Goal: Information Seeking & Learning: Learn about a topic

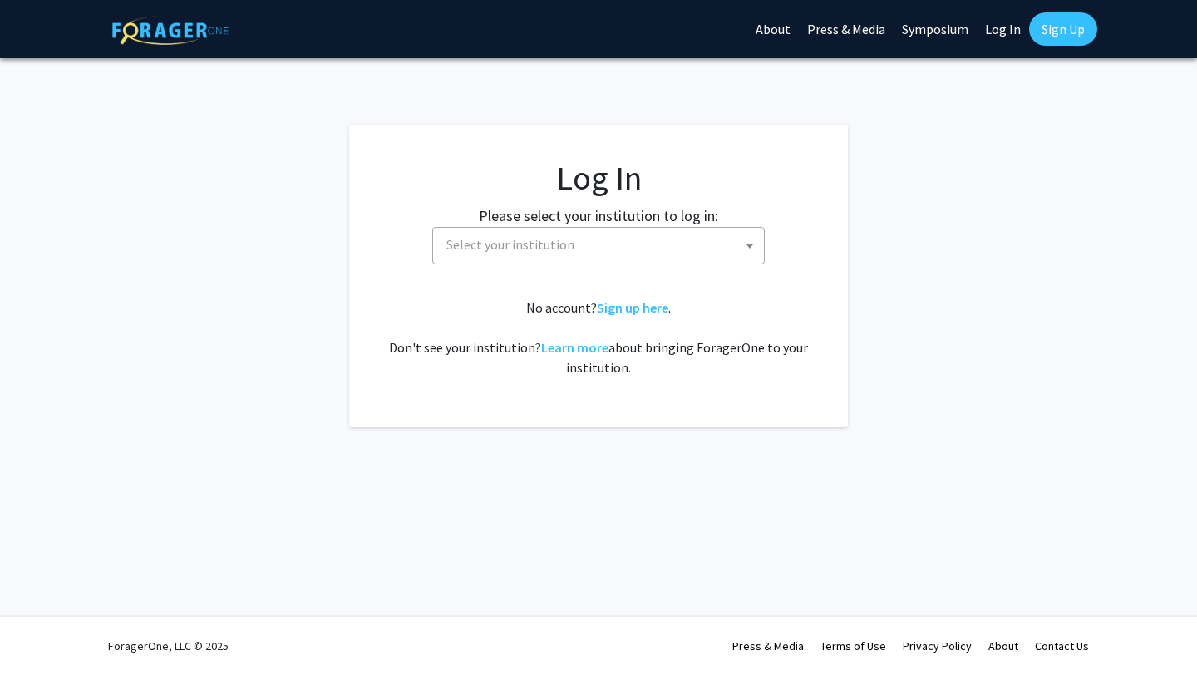
select select
click at [506, 234] on span "Select your institution" at bounding box center [602, 245] width 324 height 34
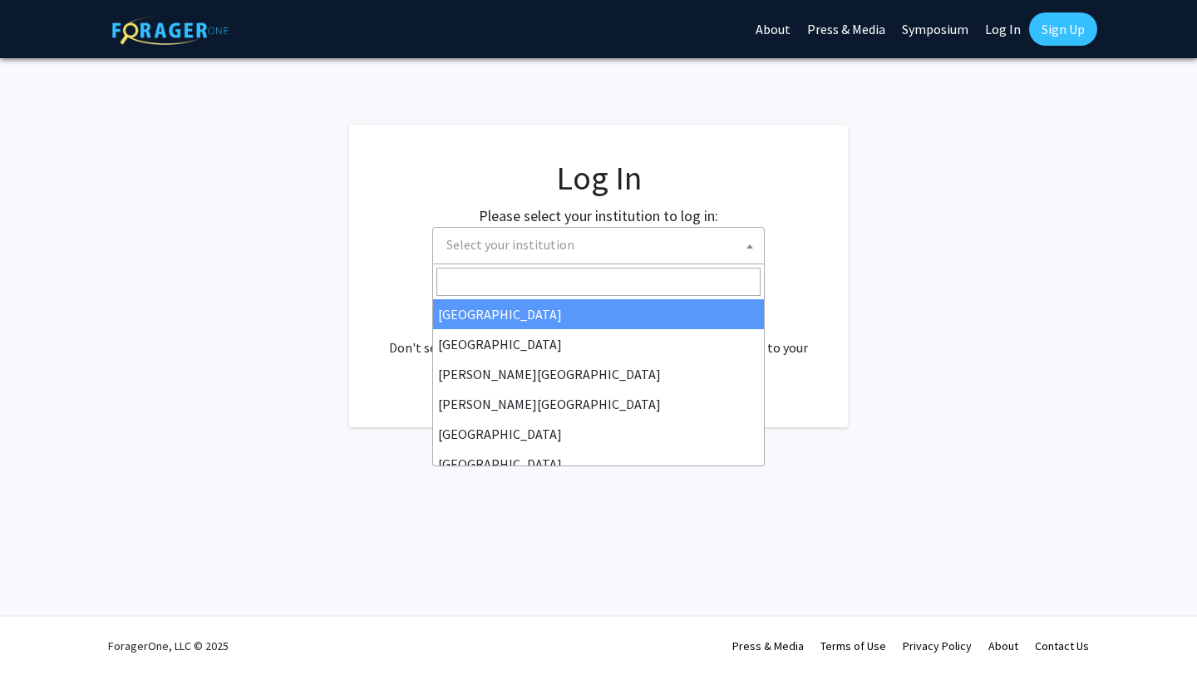
type input "n"
select select "34"
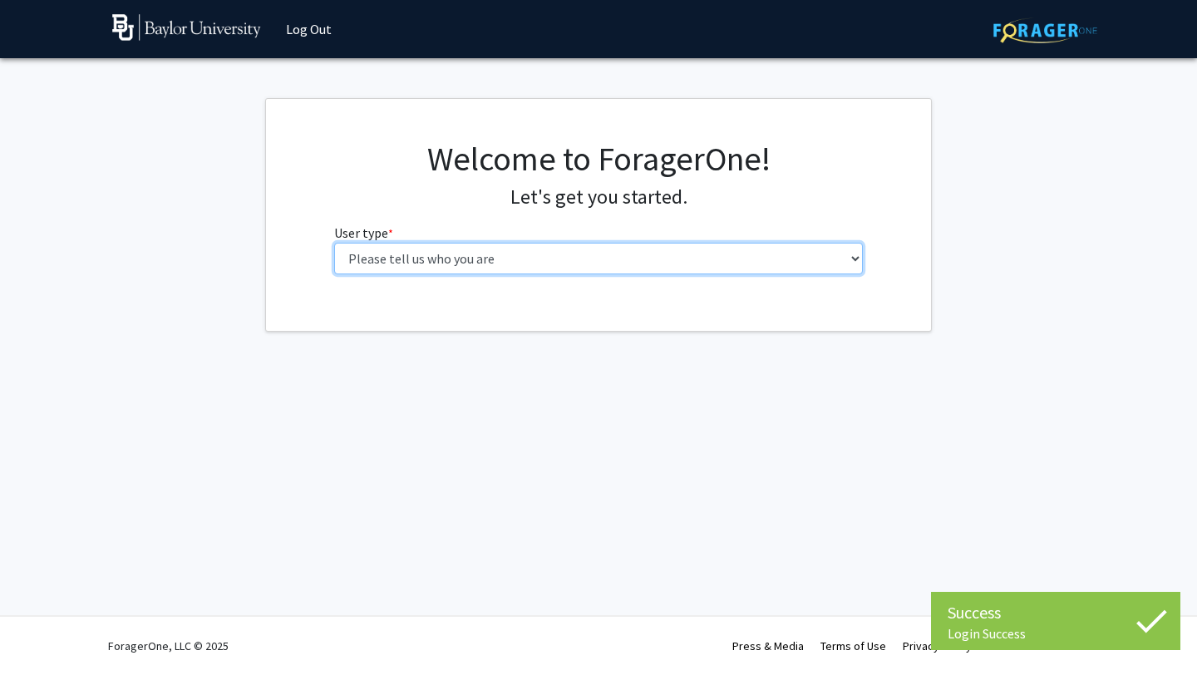
click at [602, 264] on select "Please tell us who you are Undergraduate Student Master's Student Doctoral Cand…" at bounding box center [599, 259] width 530 height 32
click at [679, 258] on select "Please tell us who you are Undergraduate Student Master's Student Doctoral Cand…" at bounding box center [599, 259] width 530 height 32
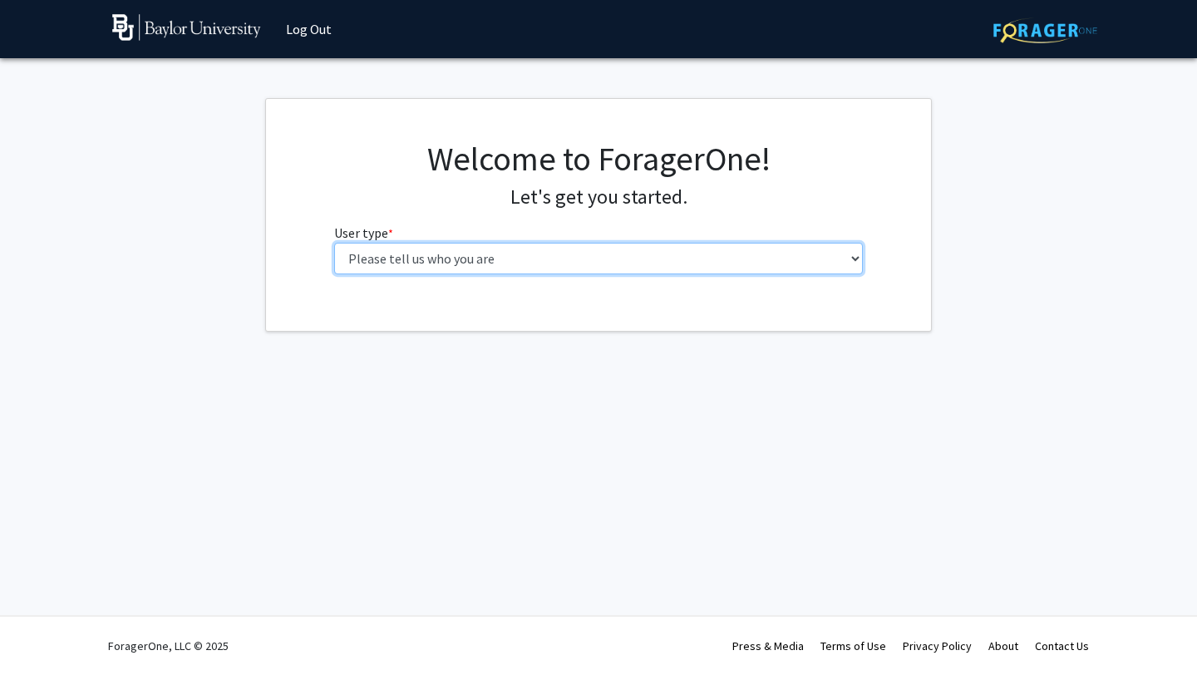
select select "1: undergrad"
click at [334, 243] on select "Please tell us who you are Undergraduate Student Master's Student Doctoral Cand…" at bounding box center [599, 259] width 530 height 32
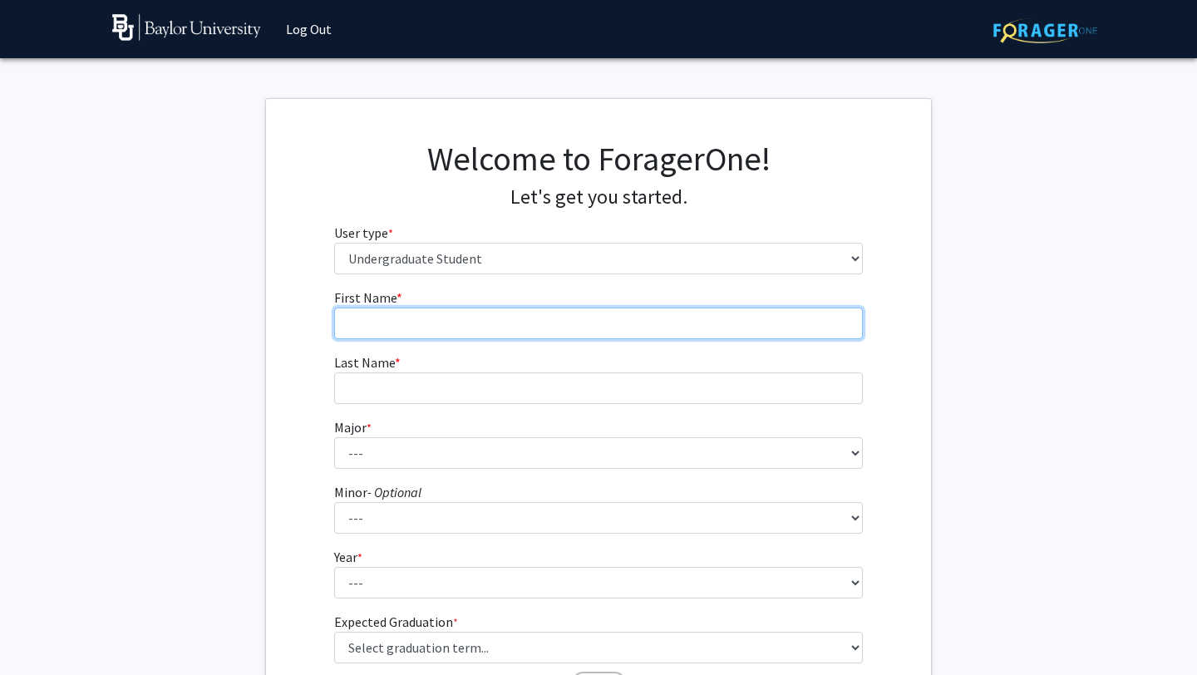
click at [665, 320] on input "First Name * required" at bounding box center [599, 324] width 530 height 32
type input "Alex"
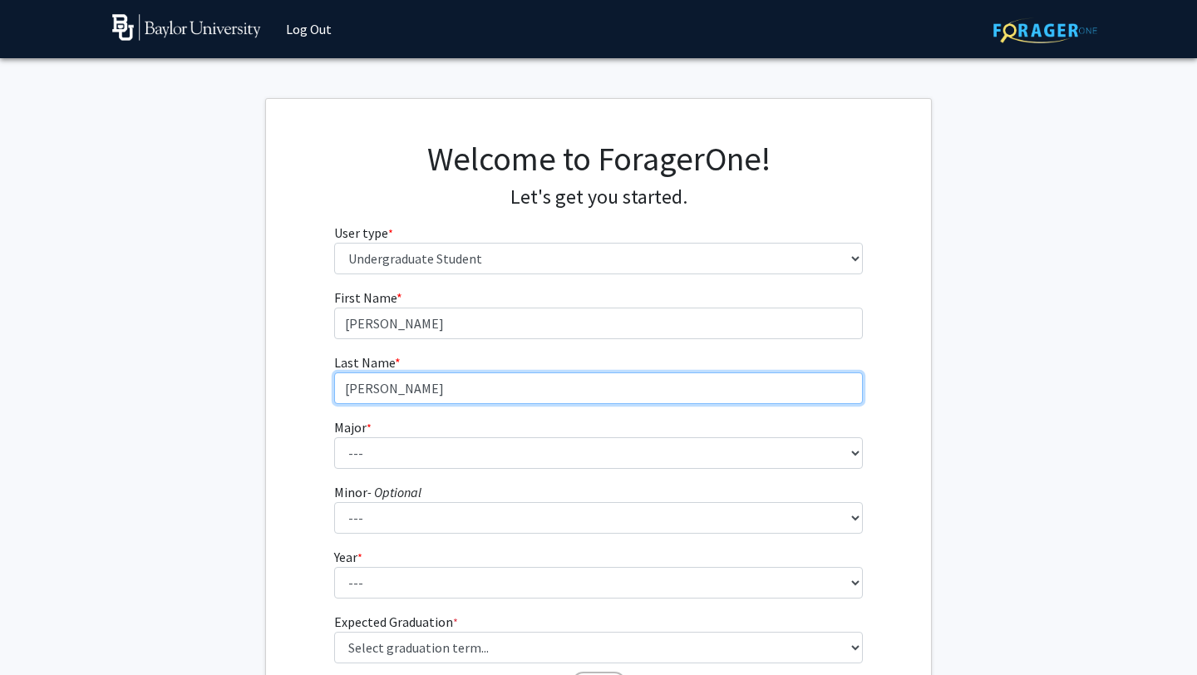
type input "Castillo"
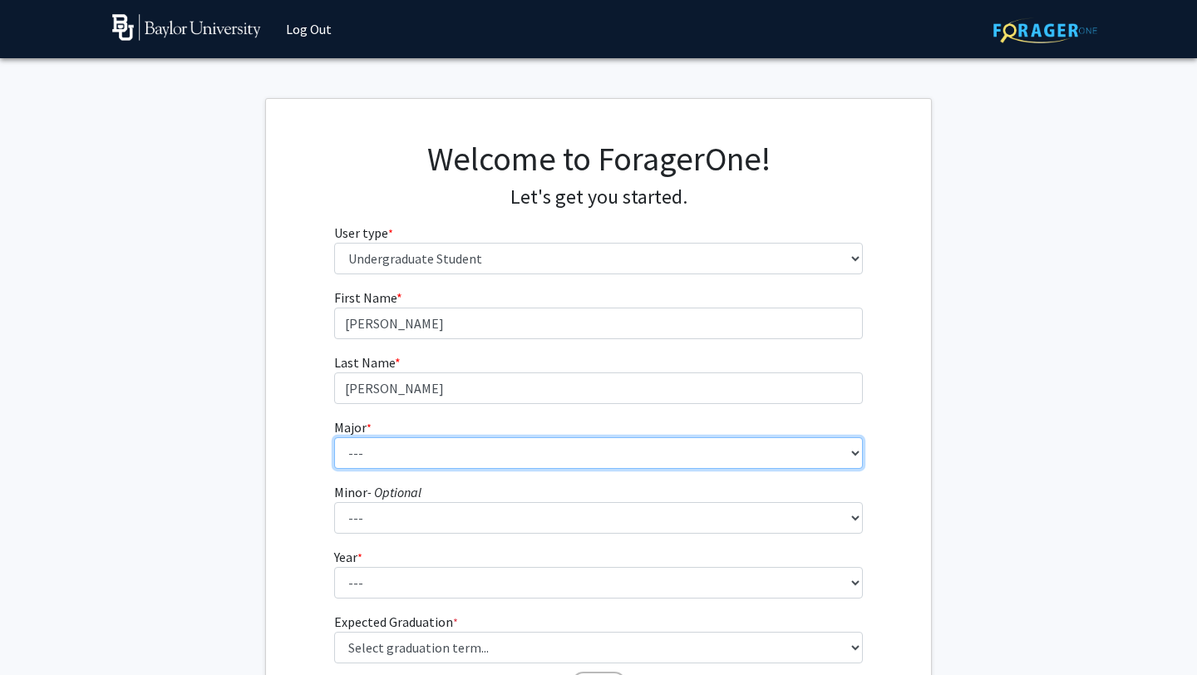
click at [554, 449] on select "--- Accounting American Studies Anthropology Apparel Design & Product Developme…" at bounding box center [599, 453] width 530 height 32
select select "57: 2722"
click at [334, 437] on select "--- Accounting American Studies Anthropology Apparel Design & Product Developme…" at bounding box center [599, 453] width 530 height 32
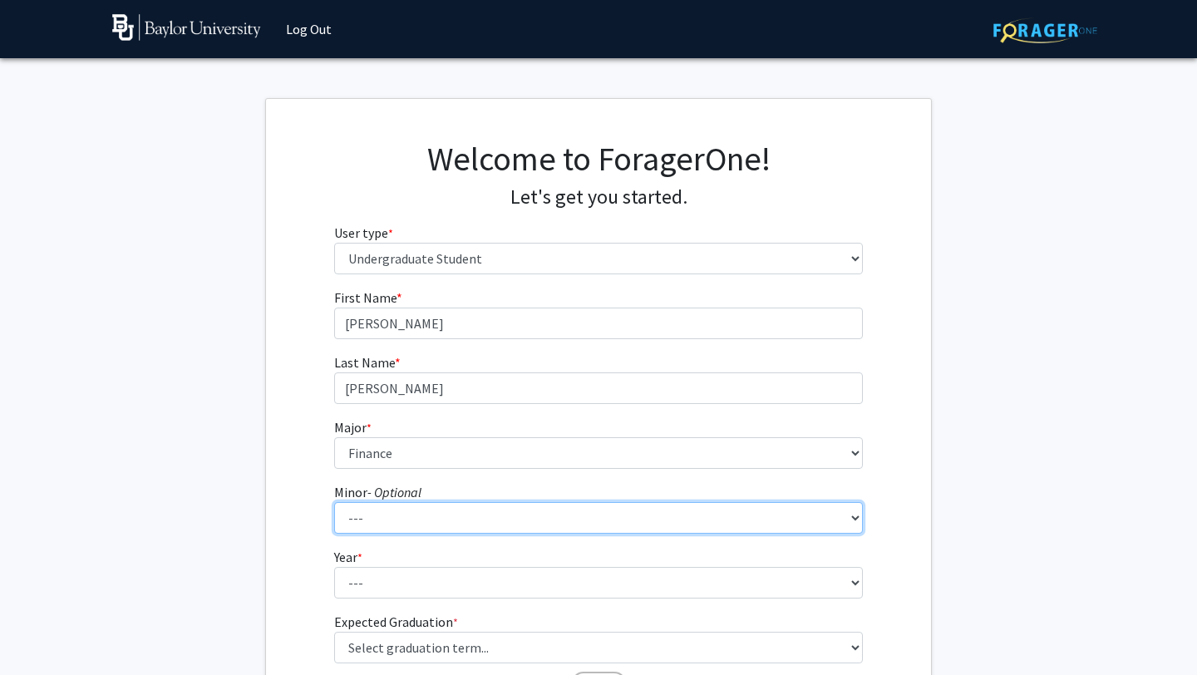
click at [496, 515] on select "--- Advertising American Sign Language American Studies Anthropology Apparel Me…" at bounding box center [599, 518] width 530 height 32
select select "81: 2144"
click at [334, 502] on select "--- Advertising American Sign Language American Studies Anthropology Apparel Me…" at bounding box center [599, 518] width 530 height 32
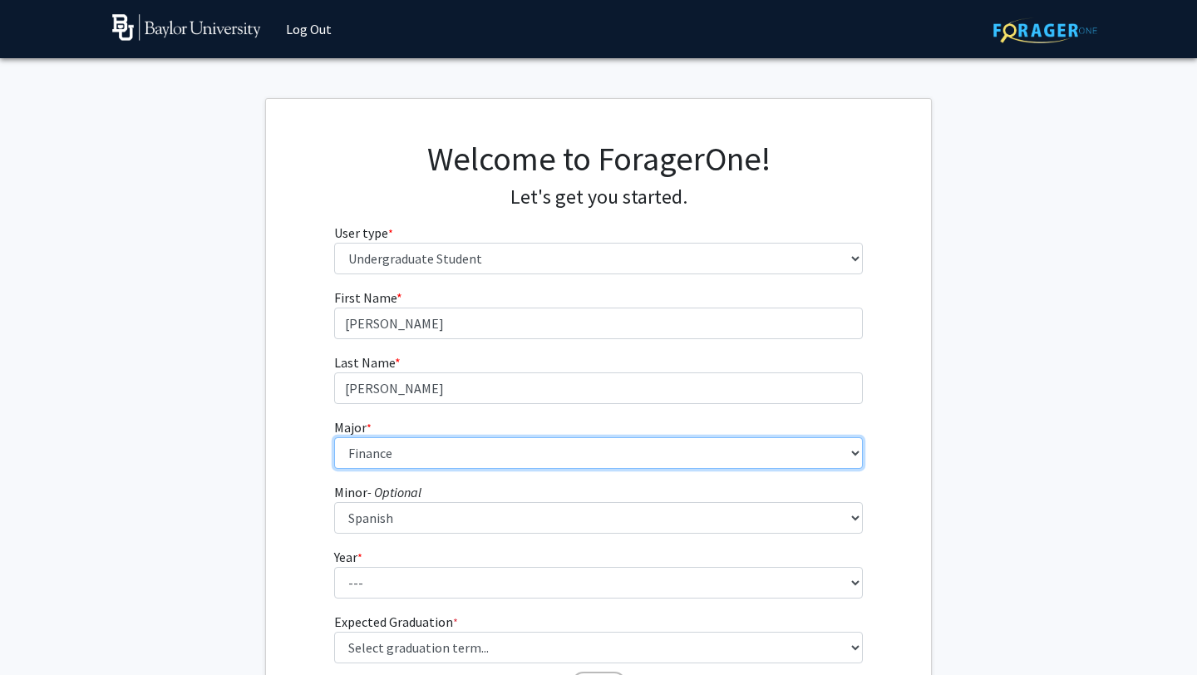
click at [501, 447] on select "--- Accounting American Studies Anthropology Apparel Design & Product Developme…" at bounding box center [599, 453] width 530 height 32
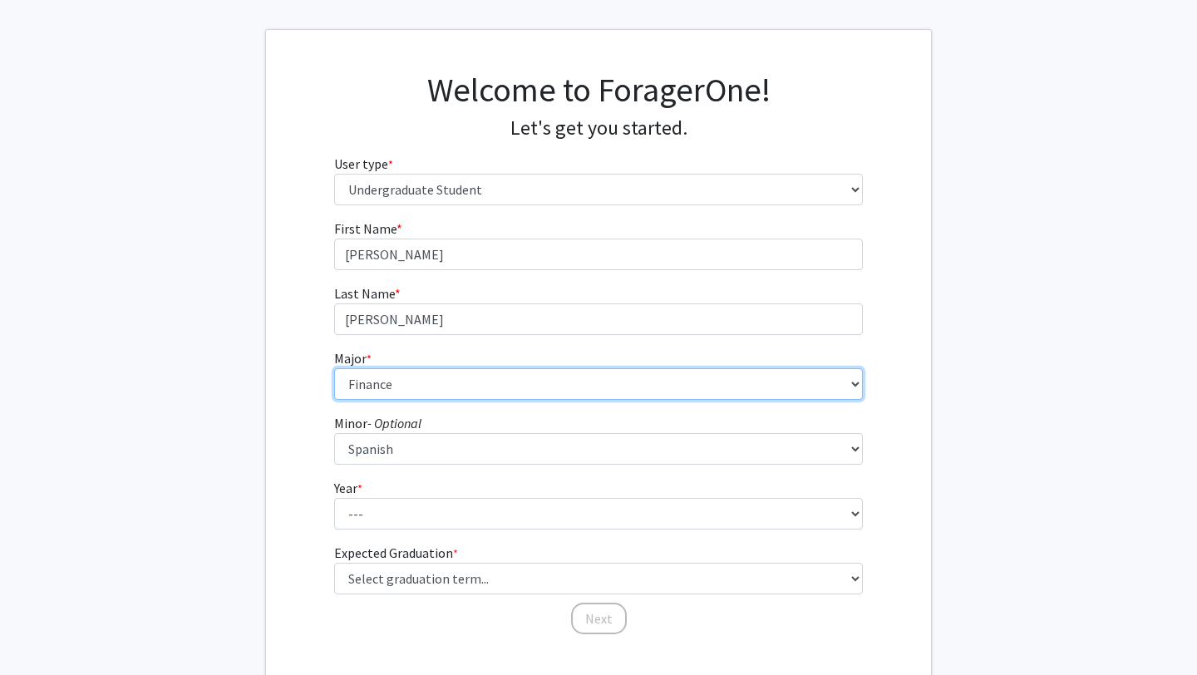
scroll to position [98, 0]
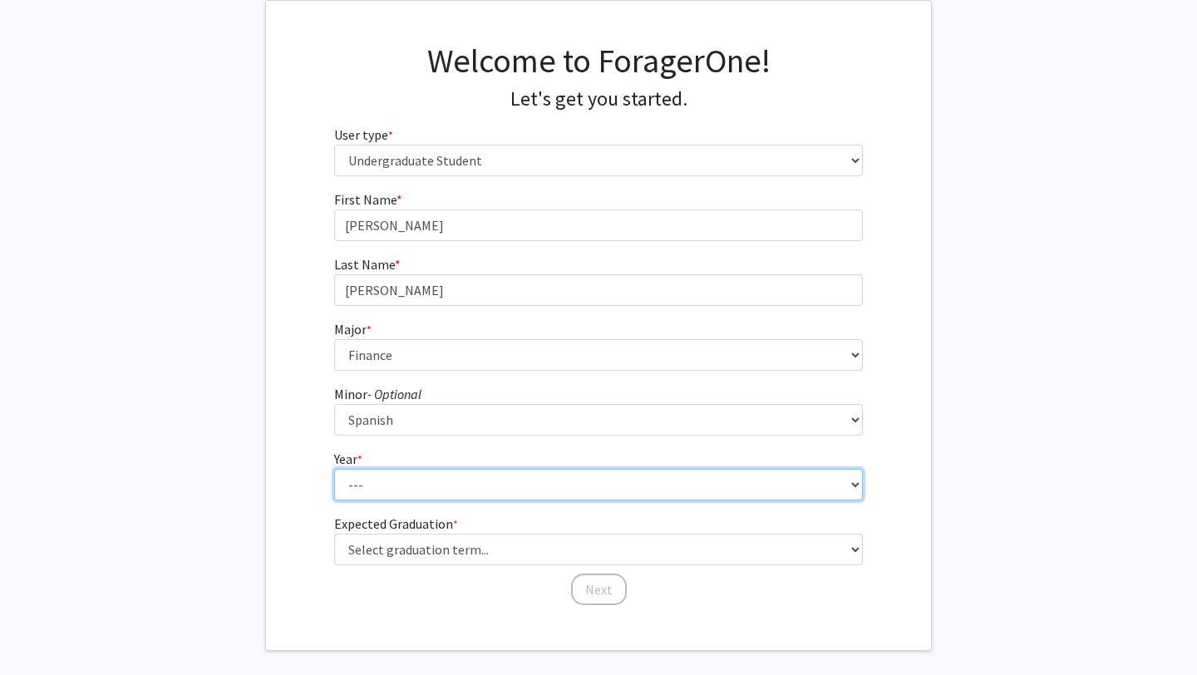
click at [375, 481] on select "--- First-year Sophomore Junior Senior Postbaccalaureate Certificate" at bounding box center [599, 485] width 530 height 32
select select "3: junior"
click at [334, 469] on select "--- First-year Sophomore Junior Senior Postbaccalaureate Certificate" at bounding box center [599, 485] width 530 height 32
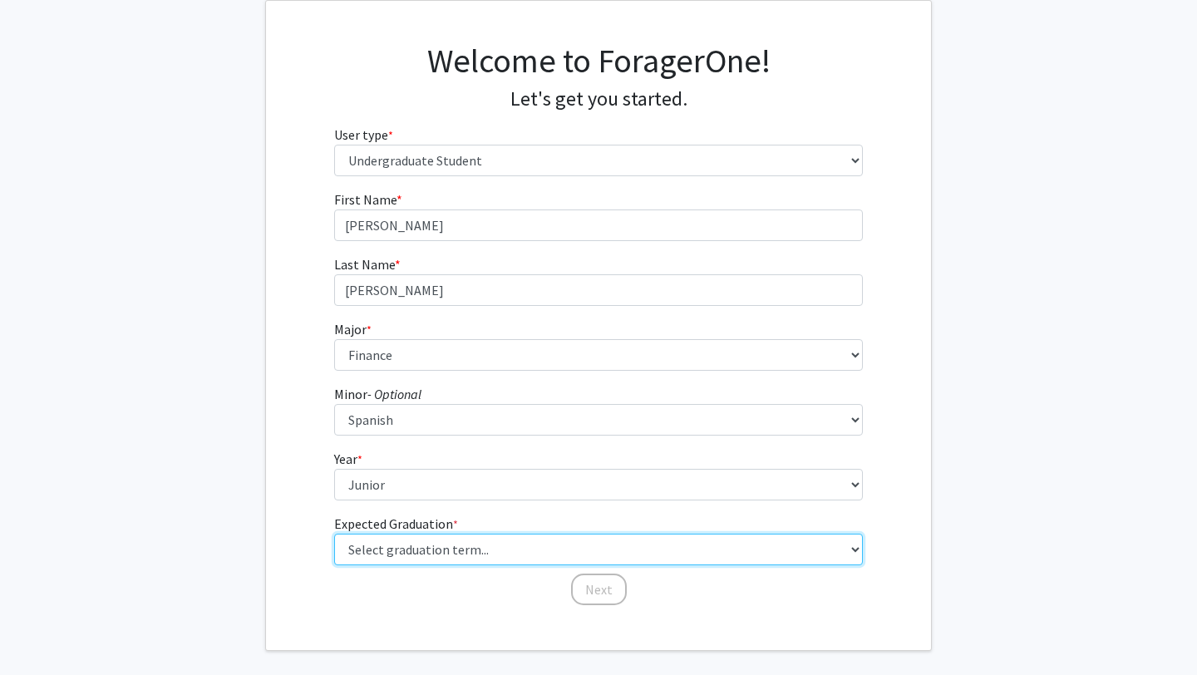
click at [386, 542] on select "Select graduation term... Spring 2025 Summer 2025 Fall 2025 Winter 2025 Spring …" at bounding box center [599, 550] width 530 height 32
select select "9: spring_2027"
click at [334, 534] on select "Select graduation term... Spring 2025 Summer 2025 Fall 2025 Winter 2025 Spring …" at bounding box center [599, 550] width 530 height 32
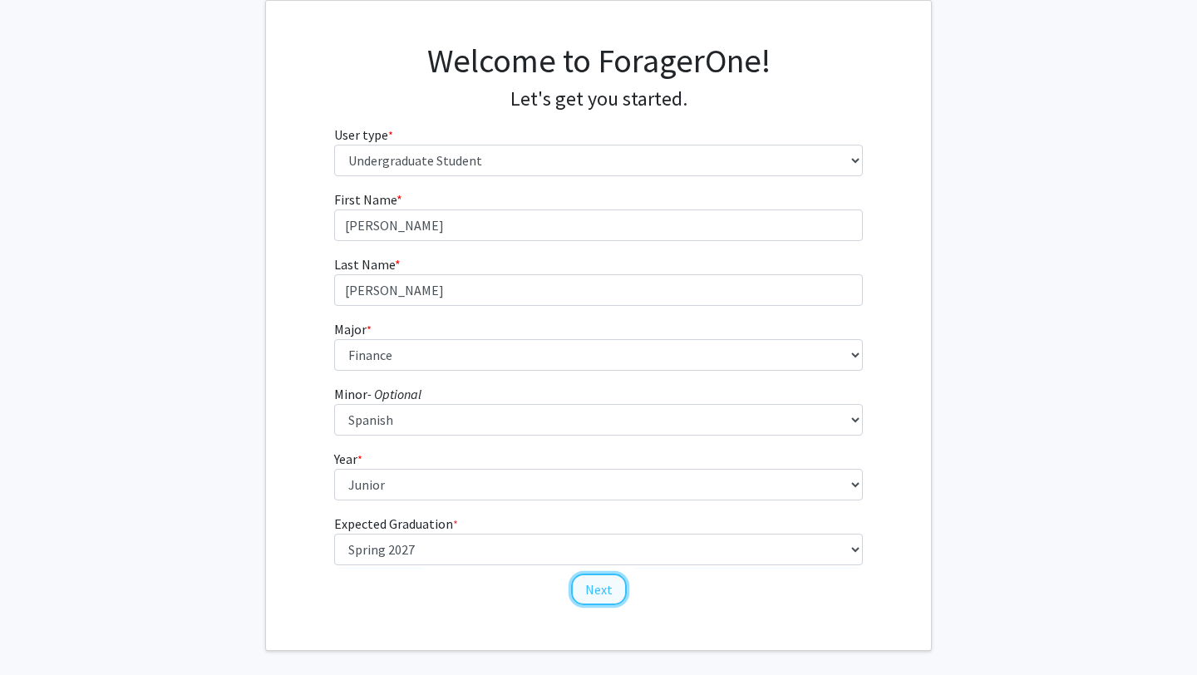
click at [602, 590] on button "Next" at bounding box center [599, 590] width 56 height 32
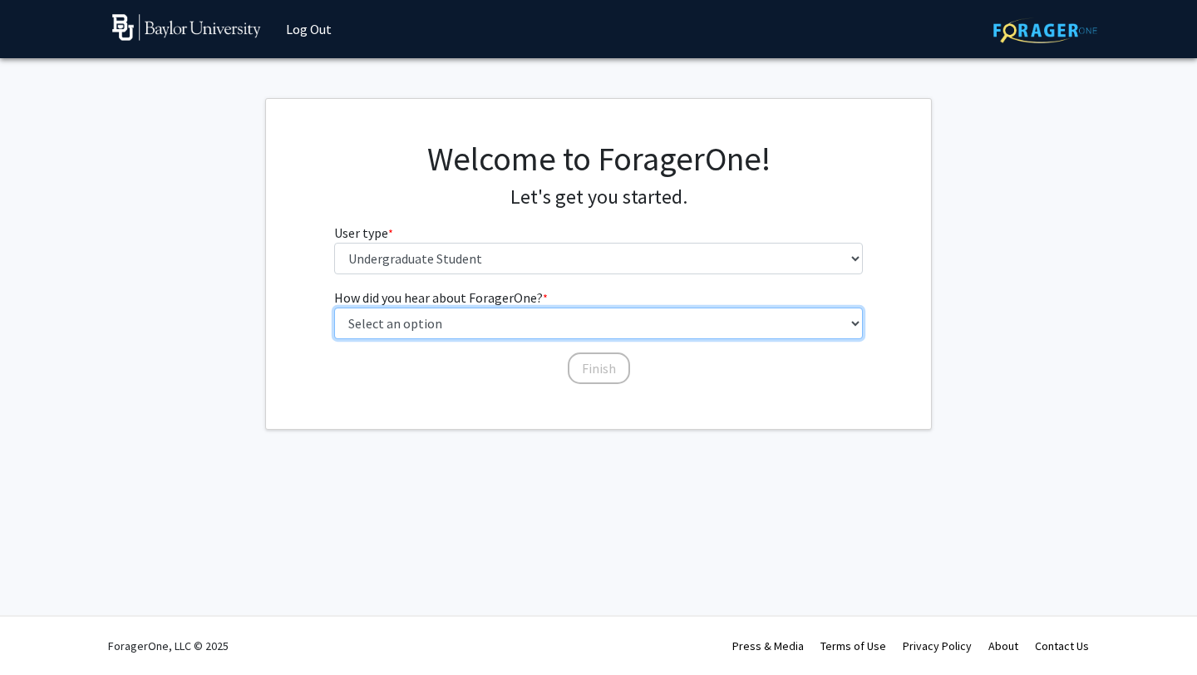
click at [596, 309] on select "Select an option Peer/student recommendation Faculty/staff recommendation Unive…" at bounding box center [599, 324] width 530 height 32
select select "2: faculty_recommendation"
click at [334, 308] on select "Select an option Peer/student recommendation Faculty/staff recommendation Unive…" at bounding box center [599, 324] width 530 height 32
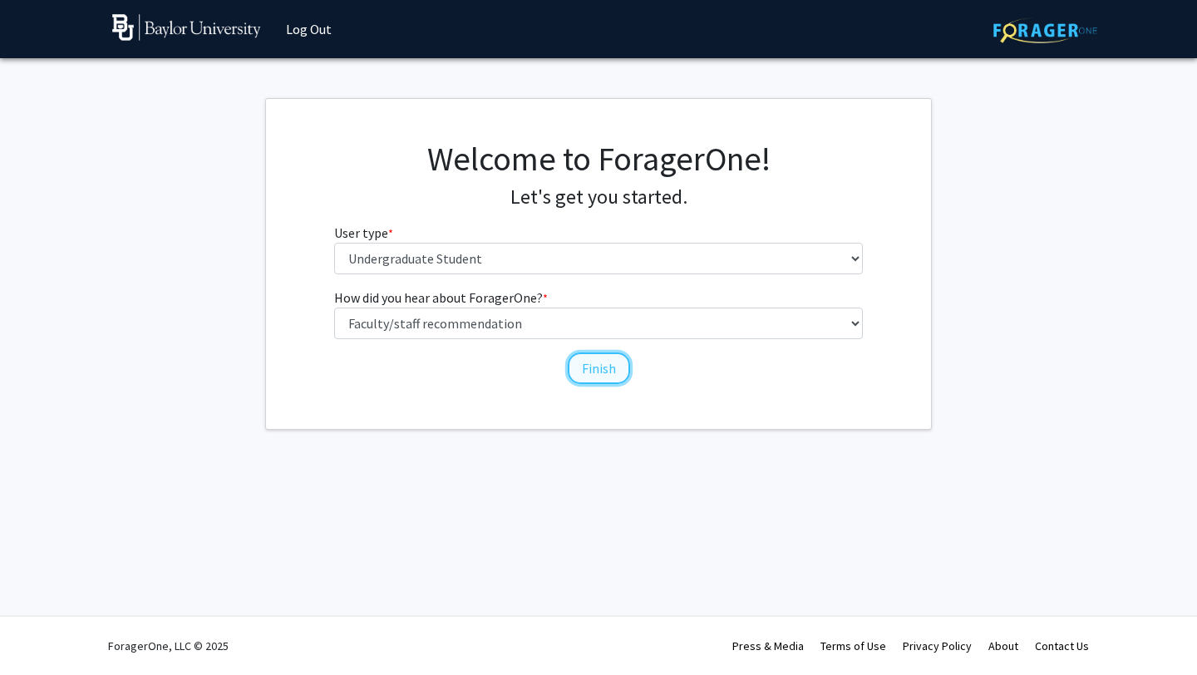
click at [587, 369] on button "Finish" at bounding box center [599, 369] width 62 height 32
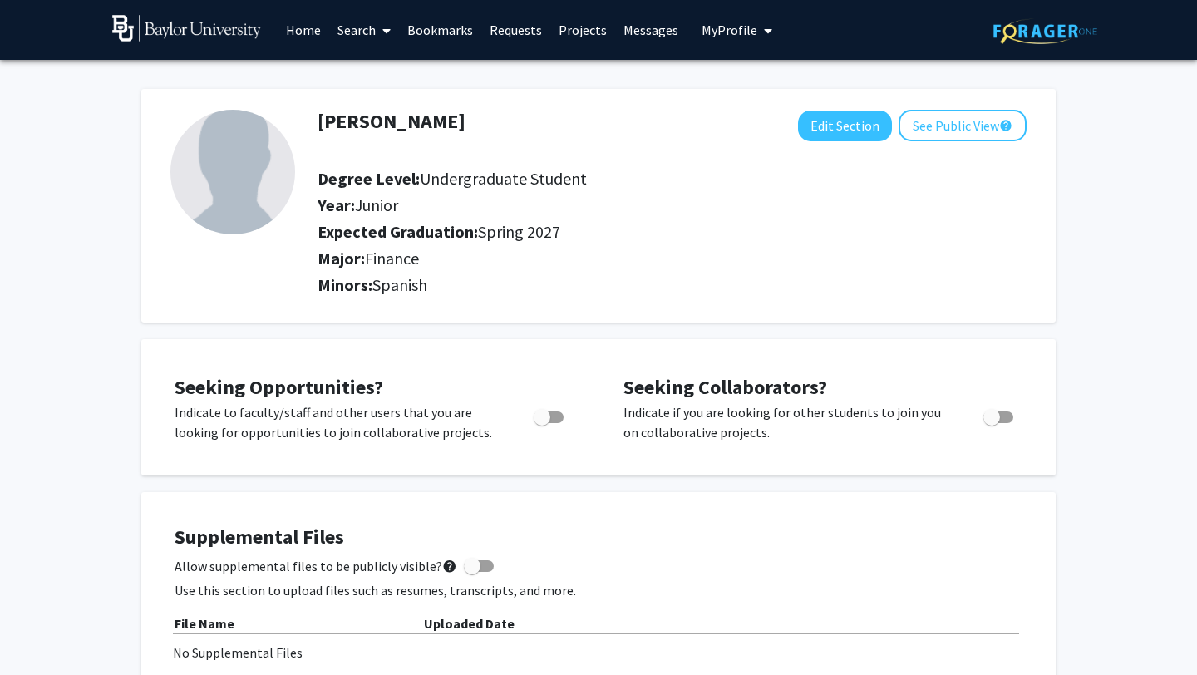
click at [369, 31] on link "Search" at bounding box center [364, 30] width 70 height 58
click at [367, 71] on span "Faculty/Staff" at bounding box center [390, 76] width 122 height 33
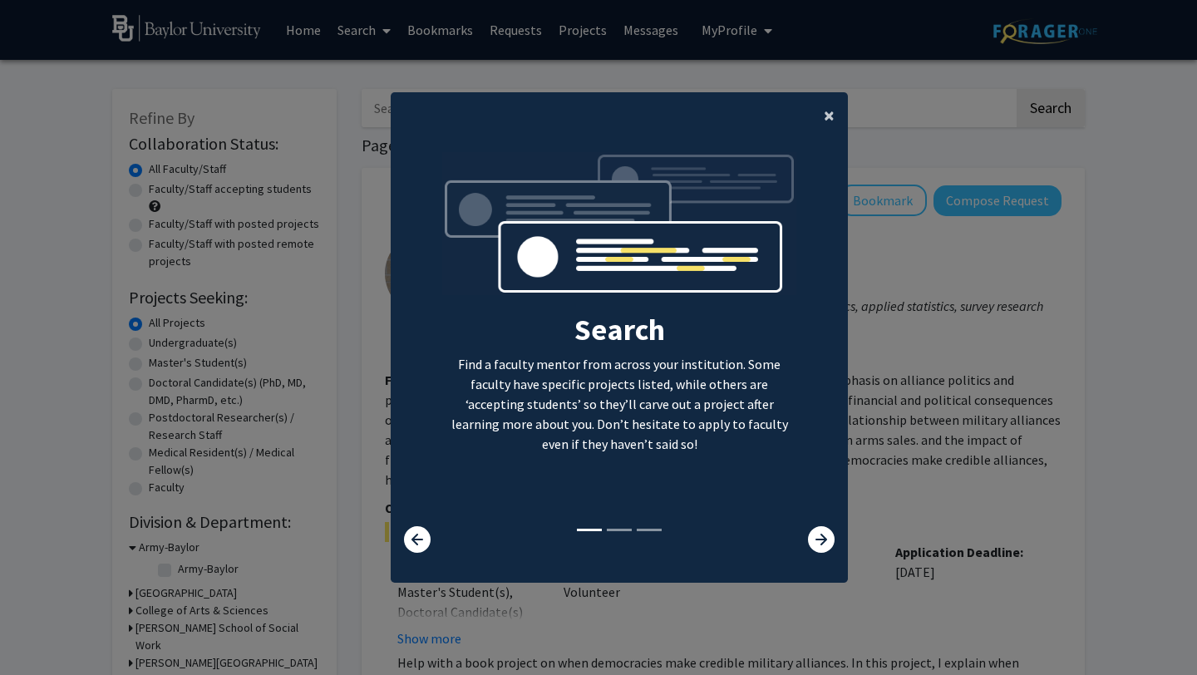
click at [828, 110] on span "×" at bounding box center [829, 115] width 11 height 26
click at [831, 106] on span "×" at bounding box center [829, 115] width 11 height 26
click at [841, 152] on div "Search Find a faculty mentor from across your institution. Some faculty have sp…" at bounding box center [620, 339] width 456 height 374
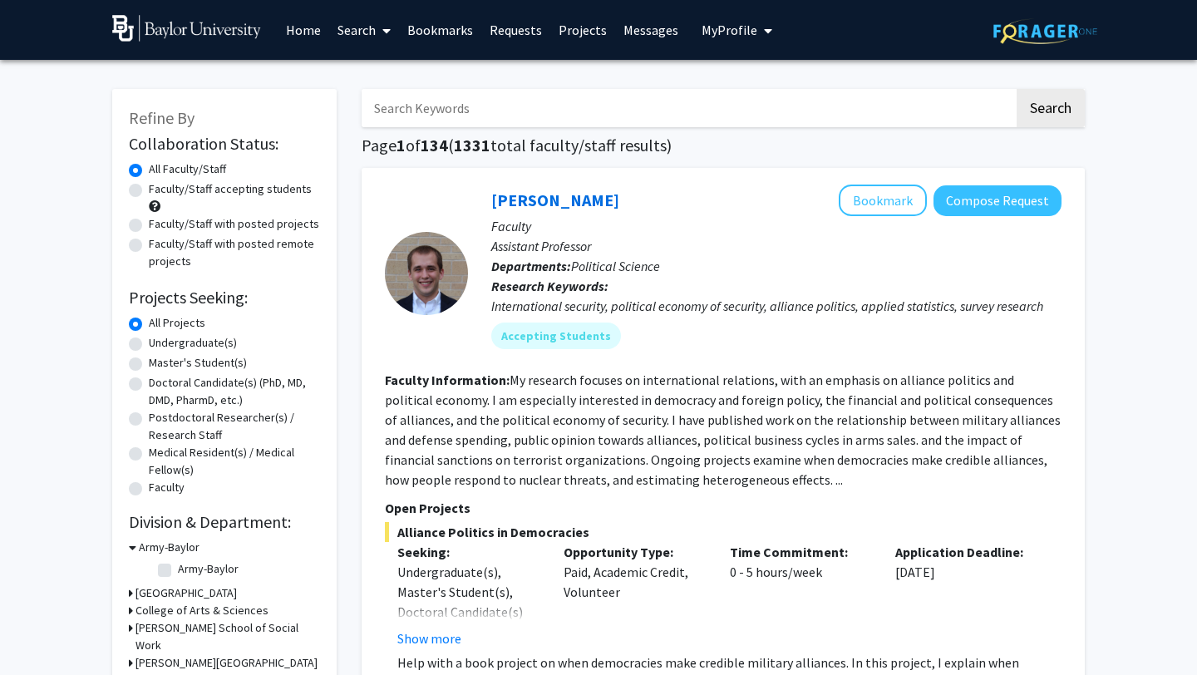
click at [754, 94] on input "Search Keywords" at bounding box center [688, 108] width 653 height 38
type input "thompson"
click at [1017, 89] on button "Search" at bounding box center [1051, 108] width 68 height 38
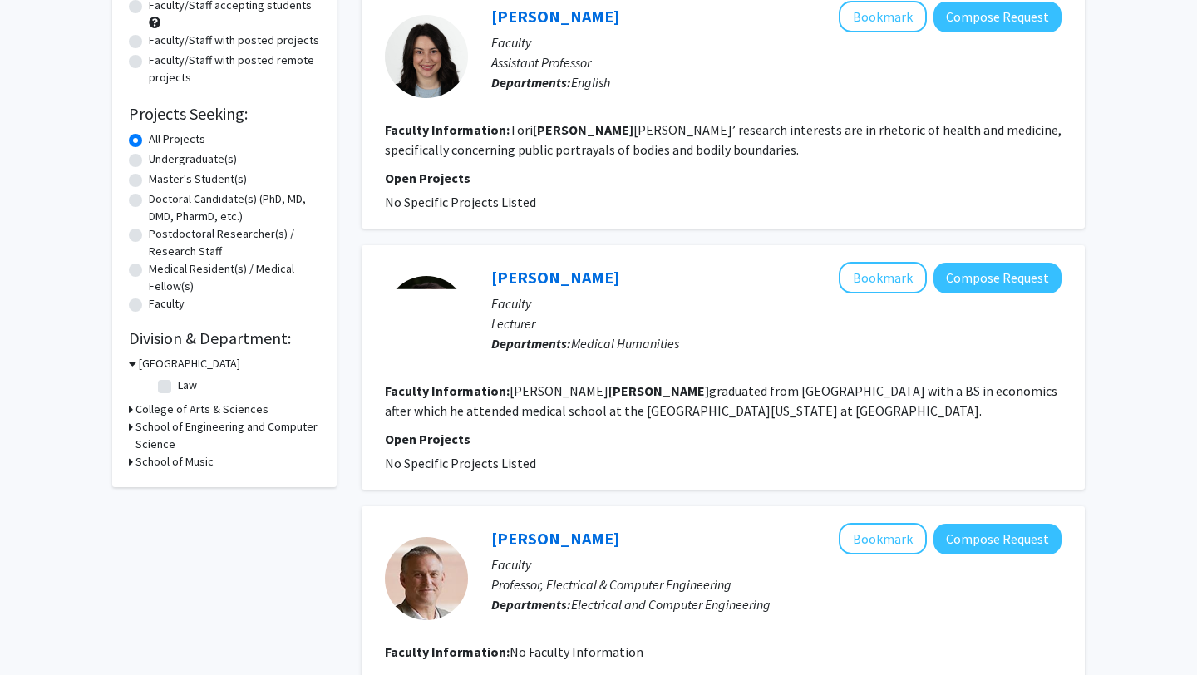
scroll to position [189, 0]
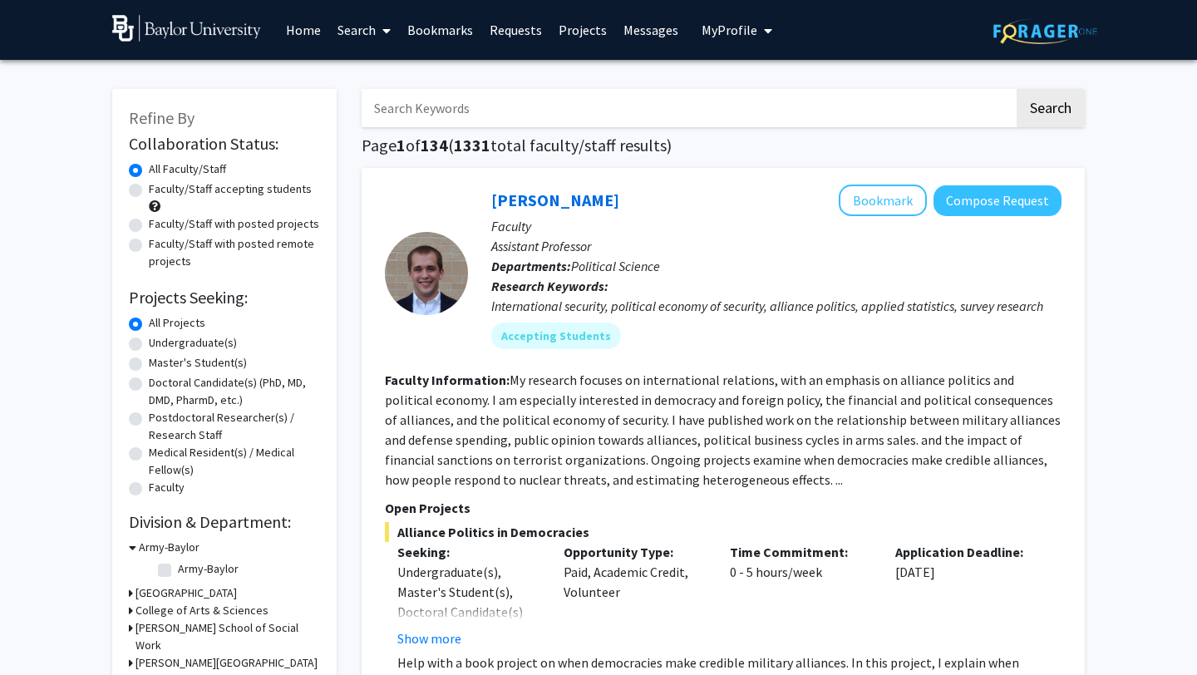
scroll to position [28, 0]
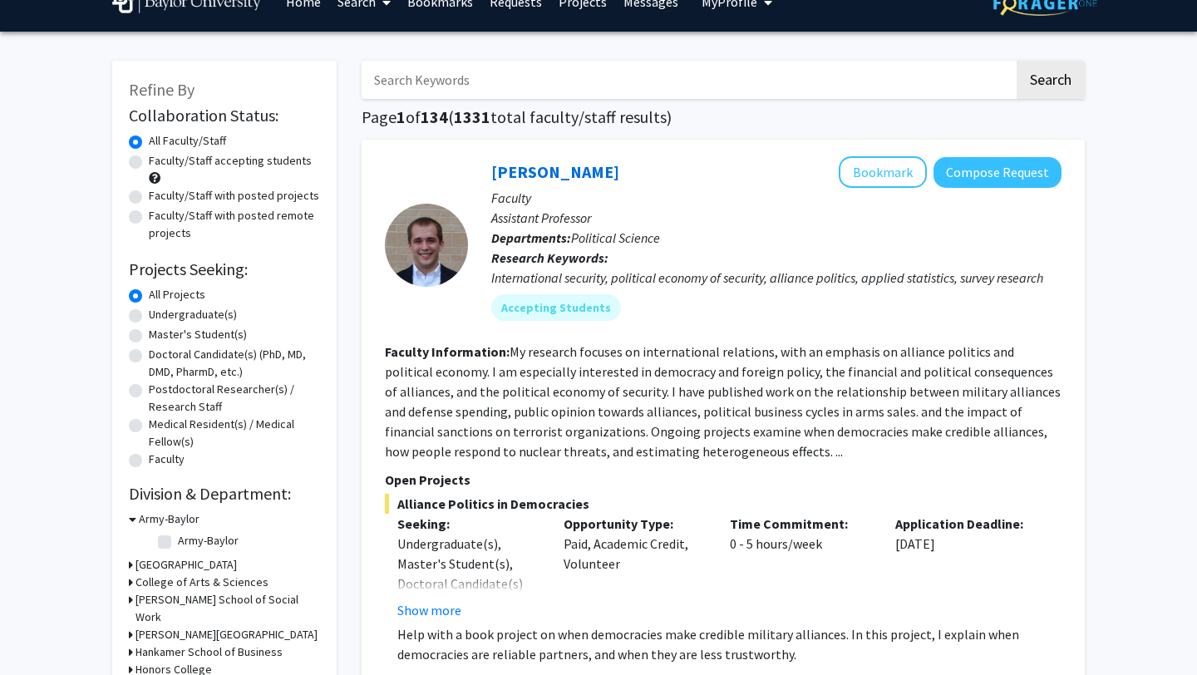
click at [209, 316] on label "Undergraduate(s)" at bounding box center [193, 314] width 88 height 17
click at [160, 316] on input "Undergraduate(s)" at bounding box center [154, 311] width 11 height 11
radio input "true"
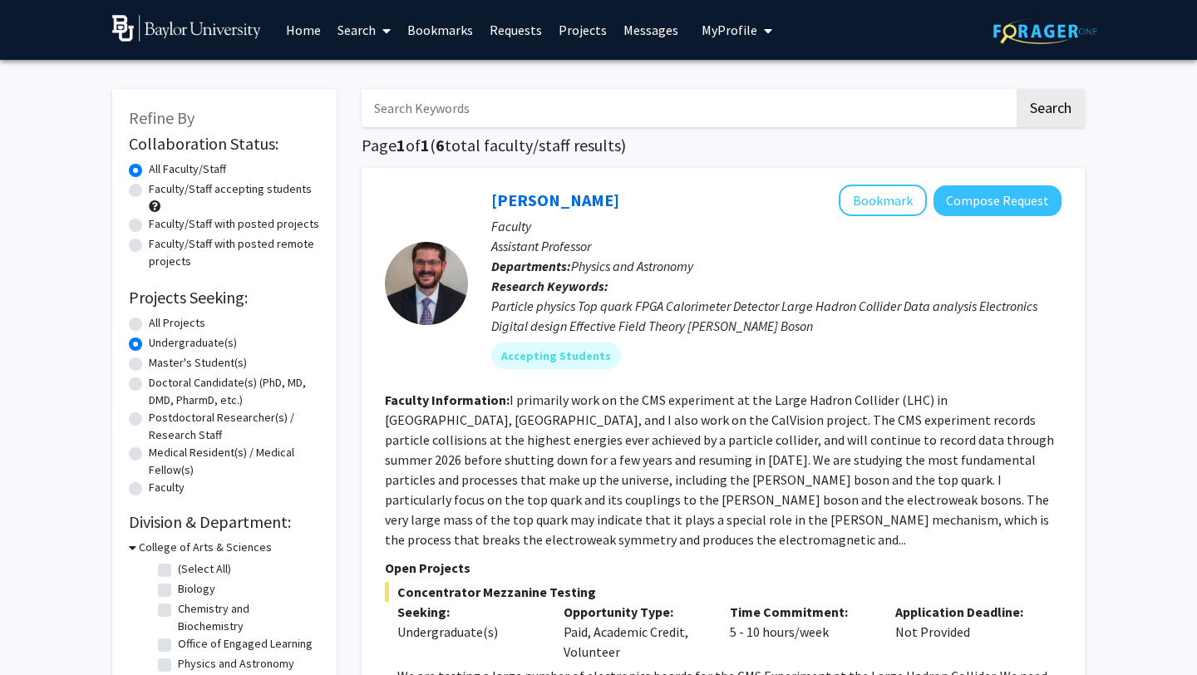
click at [234, 185] on label "Faculty/Staff accepting students" at bounding box center [230, 188] width 163 height 17
click at [160, 185] on input "Faculty/Staff accepting students" at bounding box center [154, 185] width 11 height 11
radio input "true"
click at [221, 227] on label "Faculty/Staff with posted projects" at bounding box center [234, 223] width 170 height 17
click at [160, 226] on input "Faculty/Staff with posted projects" at bounding box center [154, 220] width 11 height 11
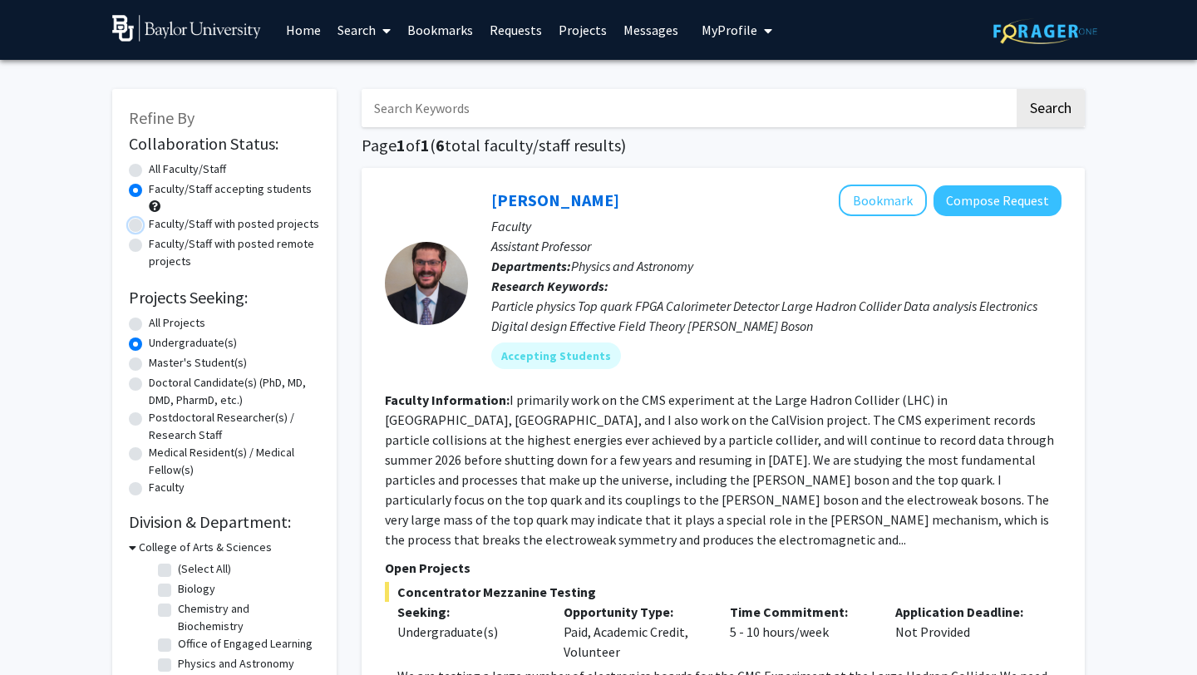
radio input "true"
click at [223, 184] on label "Faculty/Staff accepting students" at bounding box center [230, 188] width 163 height 17
click at [160, 184] on input "Faculty/Staff accepting students" at bounding box center [154, 185] width 11 height 11
radio input "true"
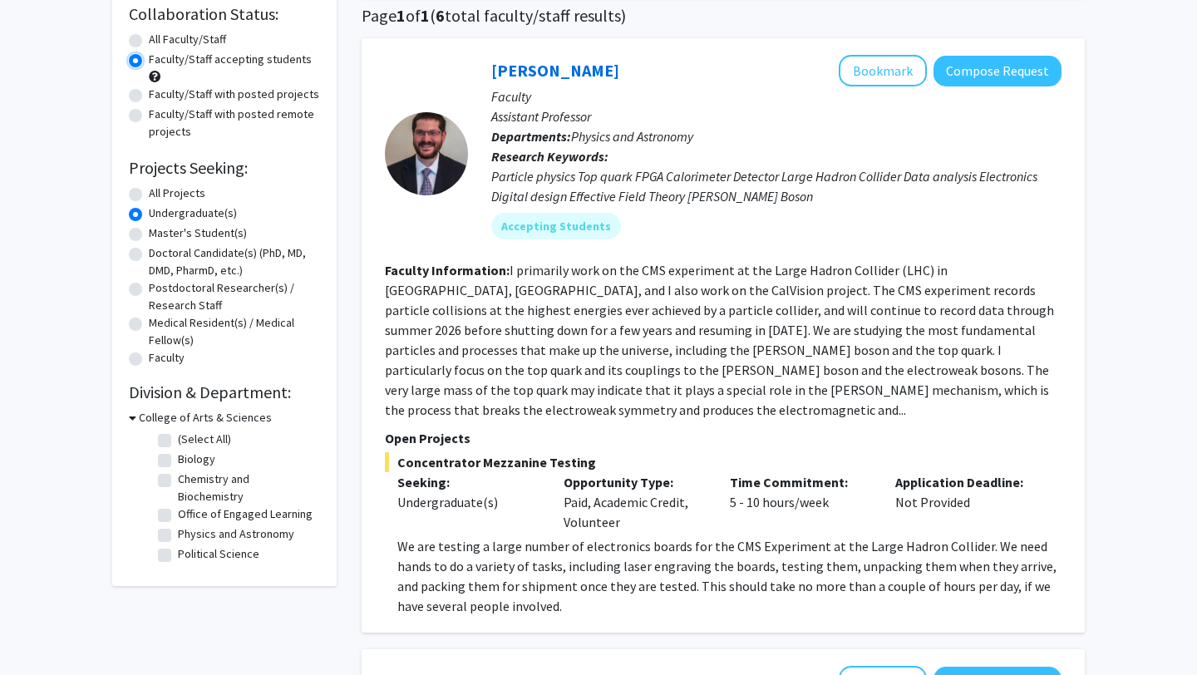
scroll to position [155, 0]
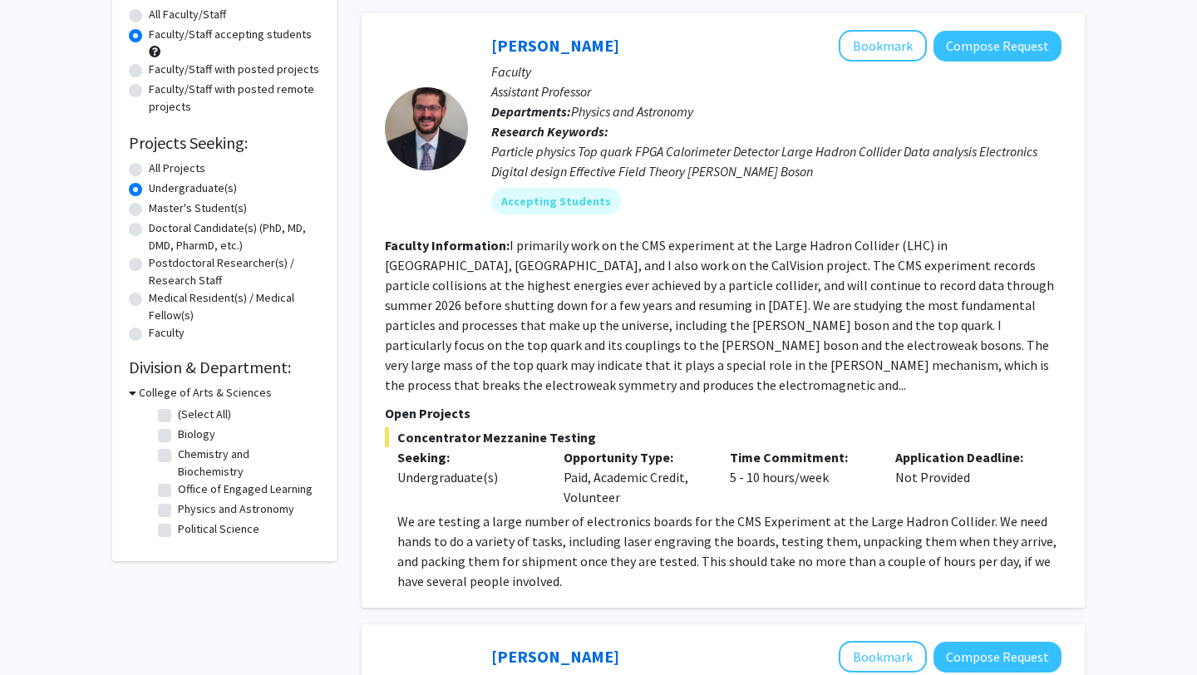
click at [200, 394] on h3 "College of Arts & Sciences" at bounding box center [205, 392] width 133 height 17
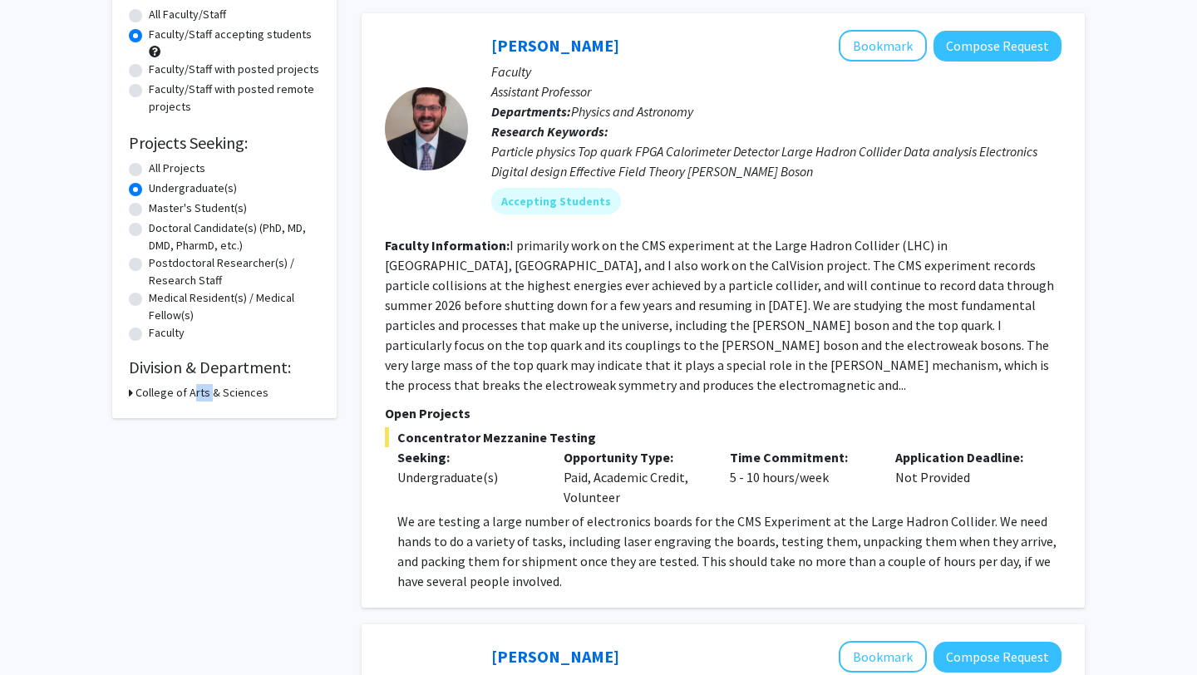
click at [200, 394] on h3 "College of Arts & Sciences" at bounding box center [202, 392] width 133 height 17
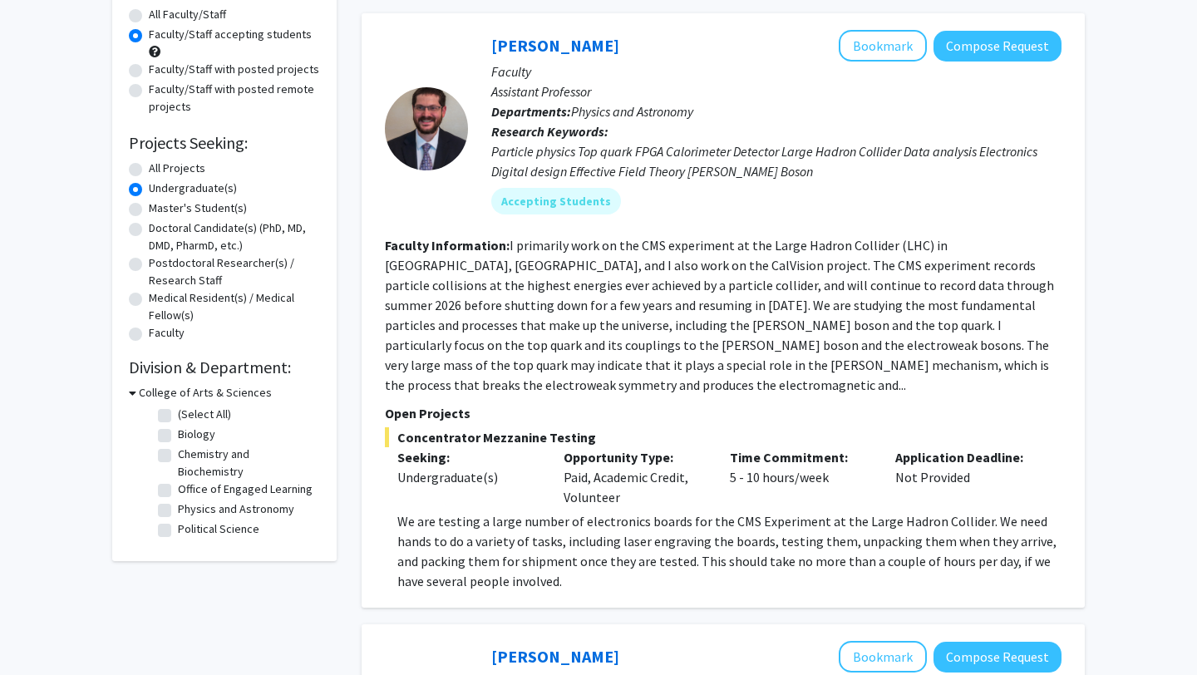
click at [200, 368] on h2 "Division & Department:" at bounding box center [224, 368] width 191 height 20
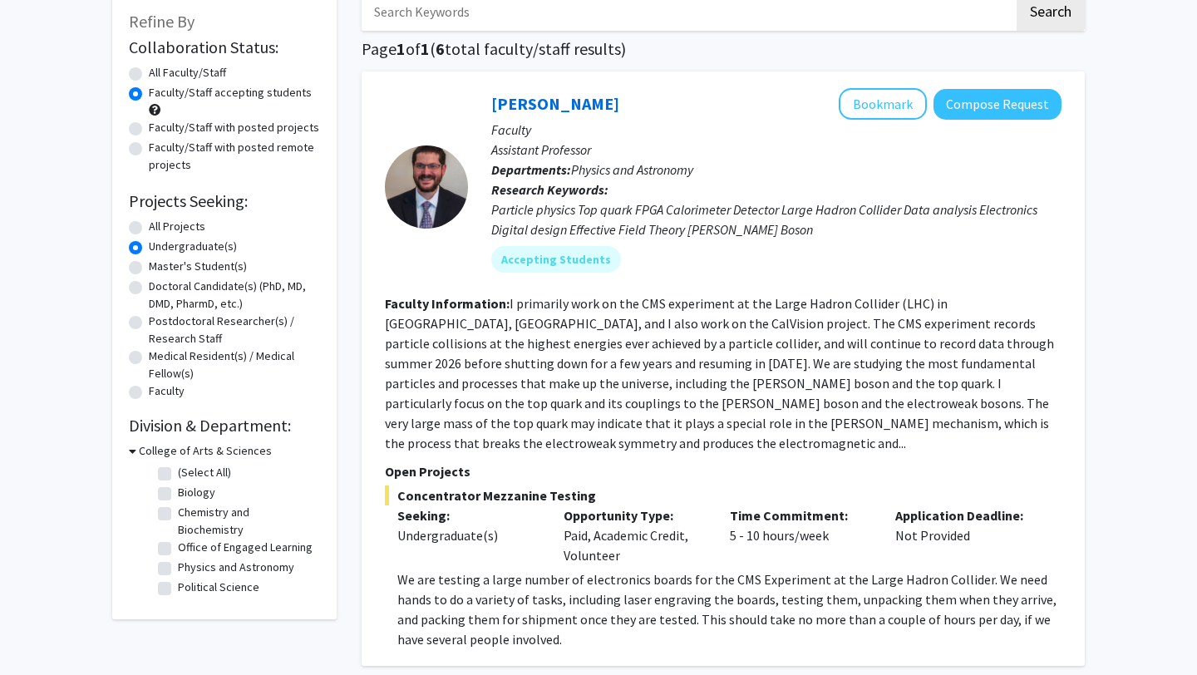
scroll to position [69, 0]
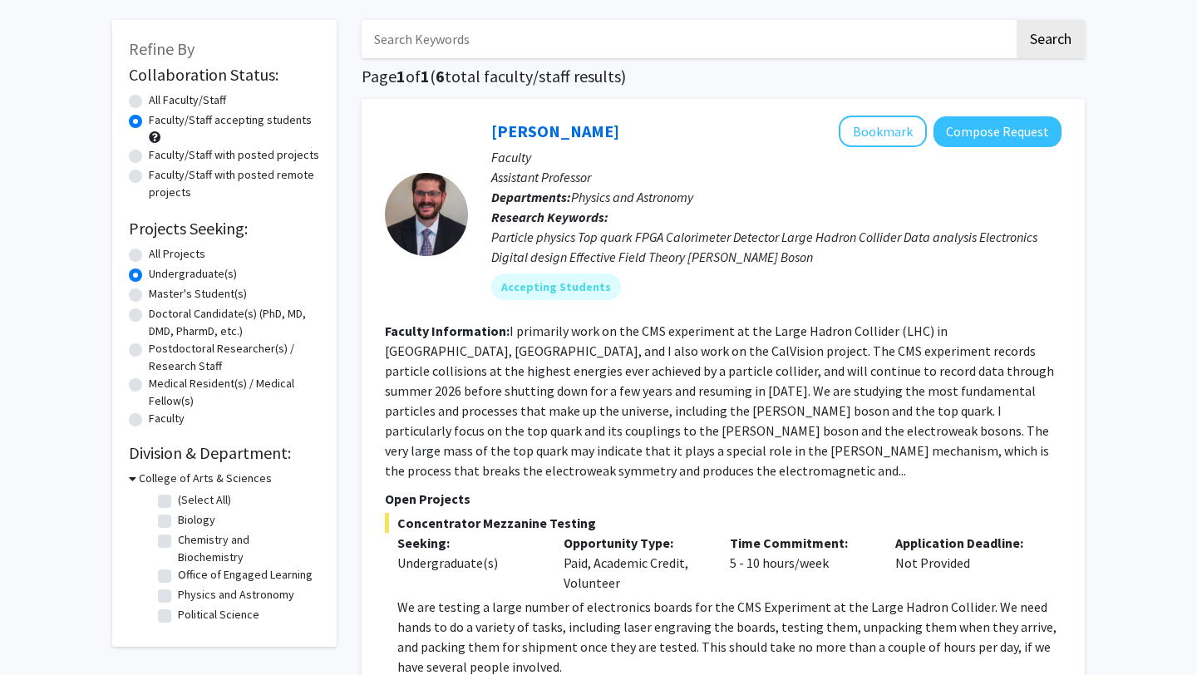
click at [173, 96] on label "All Faculty/Staff" at bounding box center [187, 99] width 77 height 17
click at [160, 96] on input "All Faculty/Staff" at bounding box center [154, 96] width 11 height 11
radio input "true"
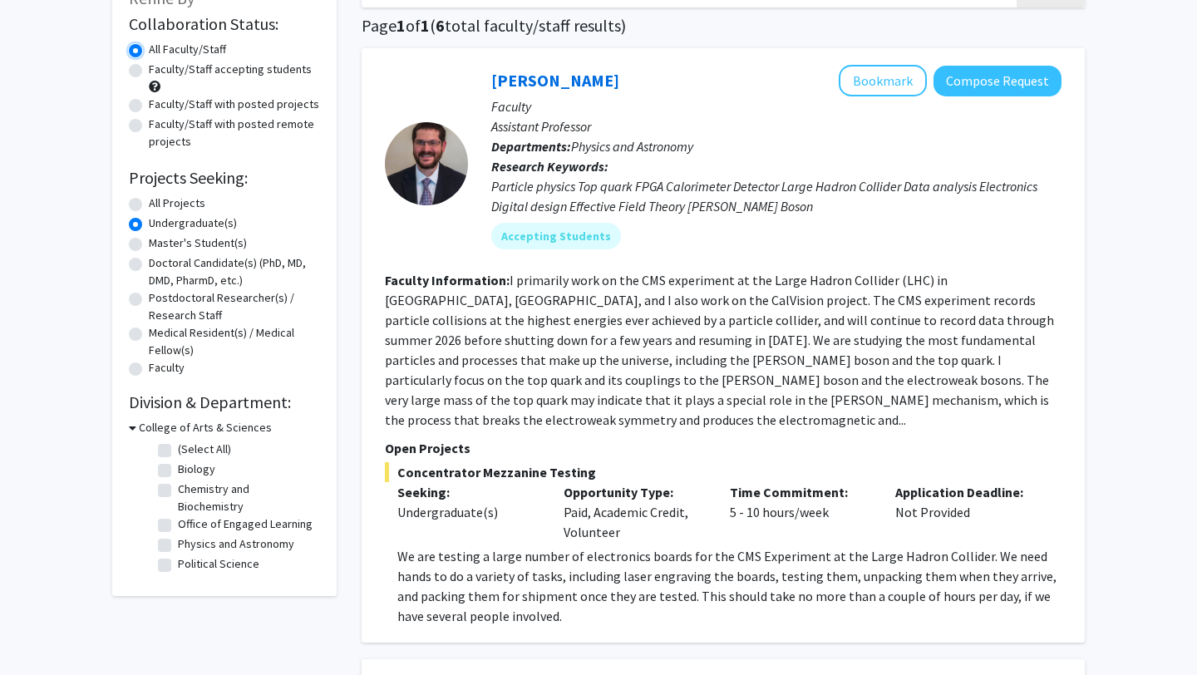
scroll to position [121, 0]
click at [181, 203] on label "All Projects" at bounding box center [177, 202] width 57 height 17
click at [160, 203] on input "All Projects" at bounding box center [154, 199] width 11 height 11
radio input "true"
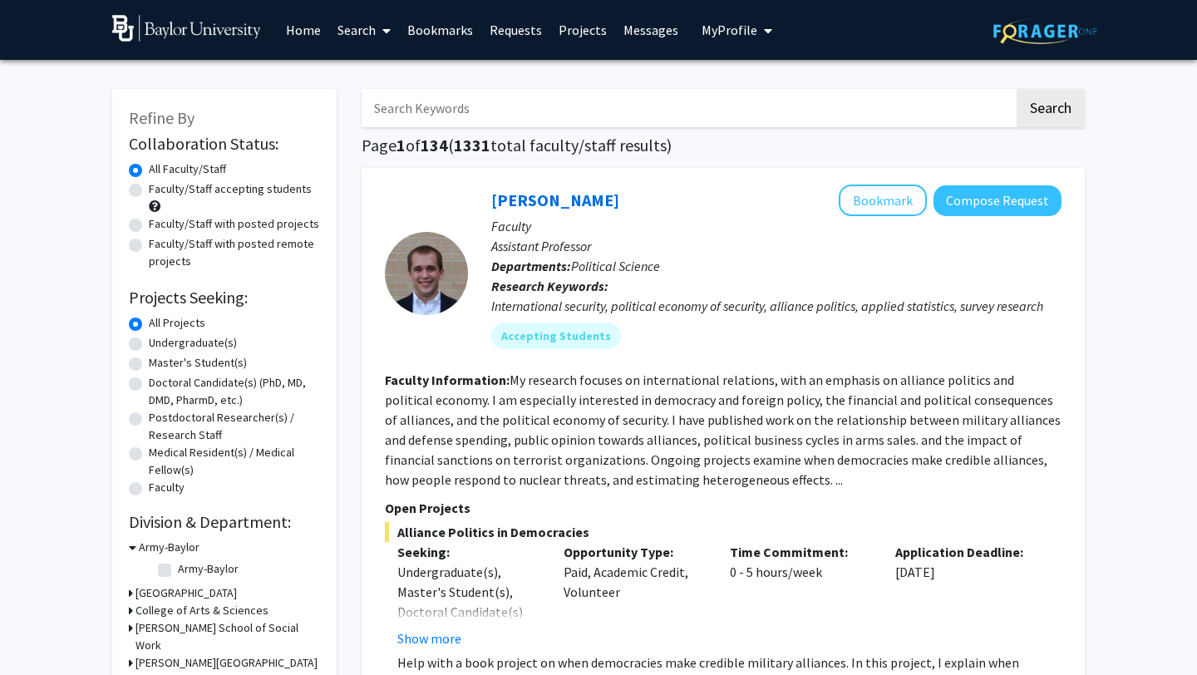
click at [323, 34] on link "Home" at bounding box center [304, 30] width 52 height 58
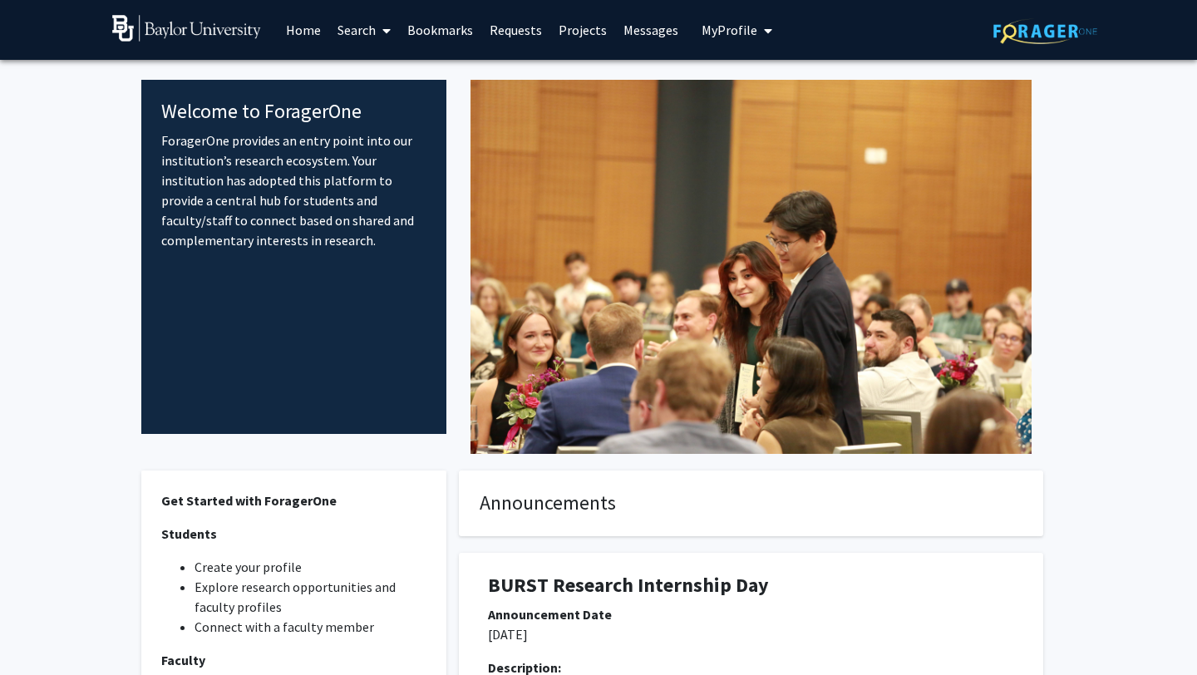
click at [362, 36] on link "Search" at bounding box center [364, 30] width 70 height 58
click at [363, 66] on span "Faculty/Staff" at bounding box center [390, 76] width 122 height 33
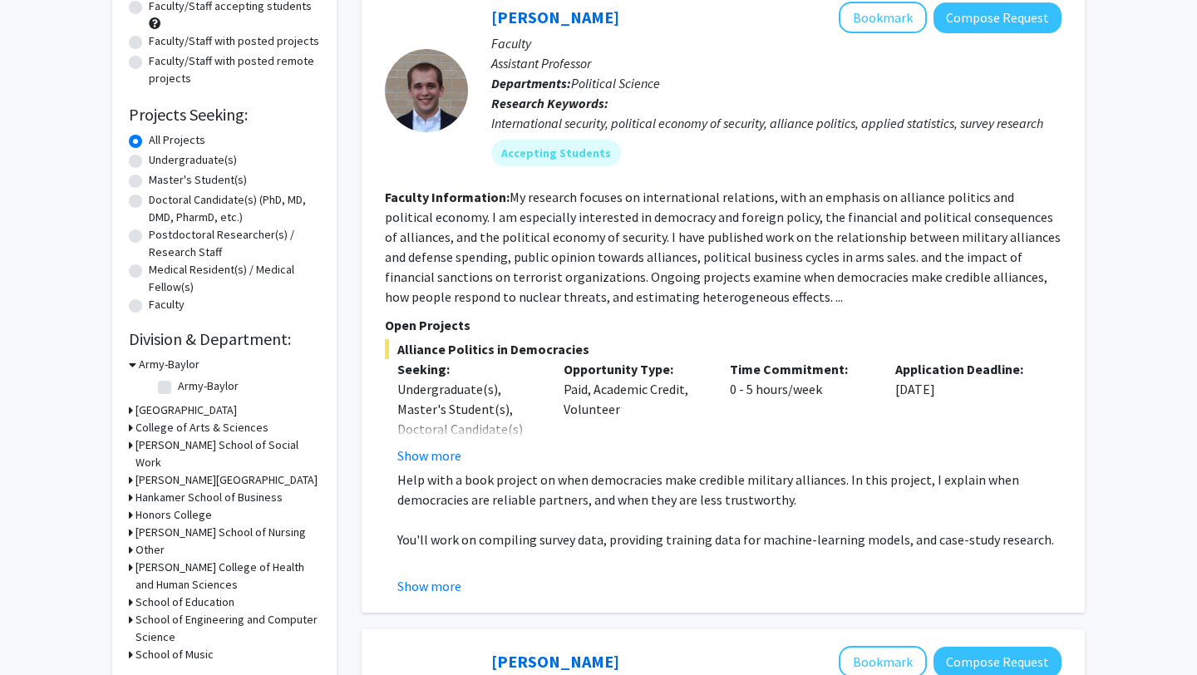
scroll to position [222, 0]
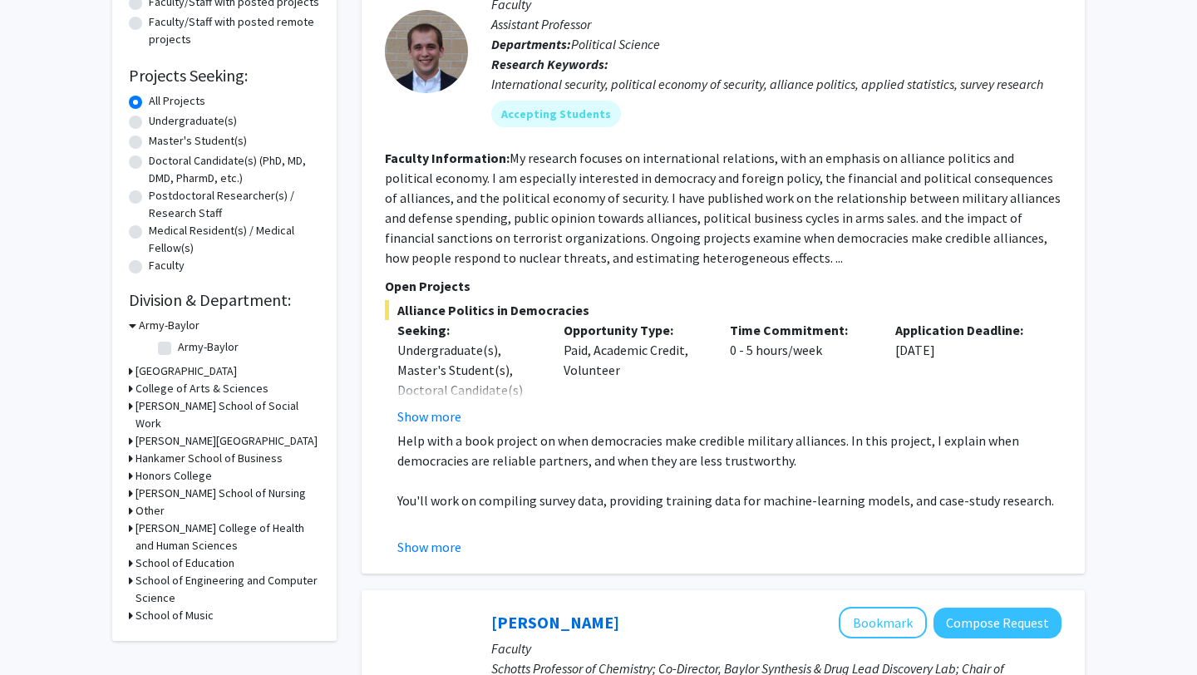
click at [192, 126] on label "Undergraduate(s)" at bounding box center [193, 120] width 88 height 17
click at [160, 123] on input "Undergraduate(s)" at bounding box center [154, 117] width 11 height 11
radio input "true"
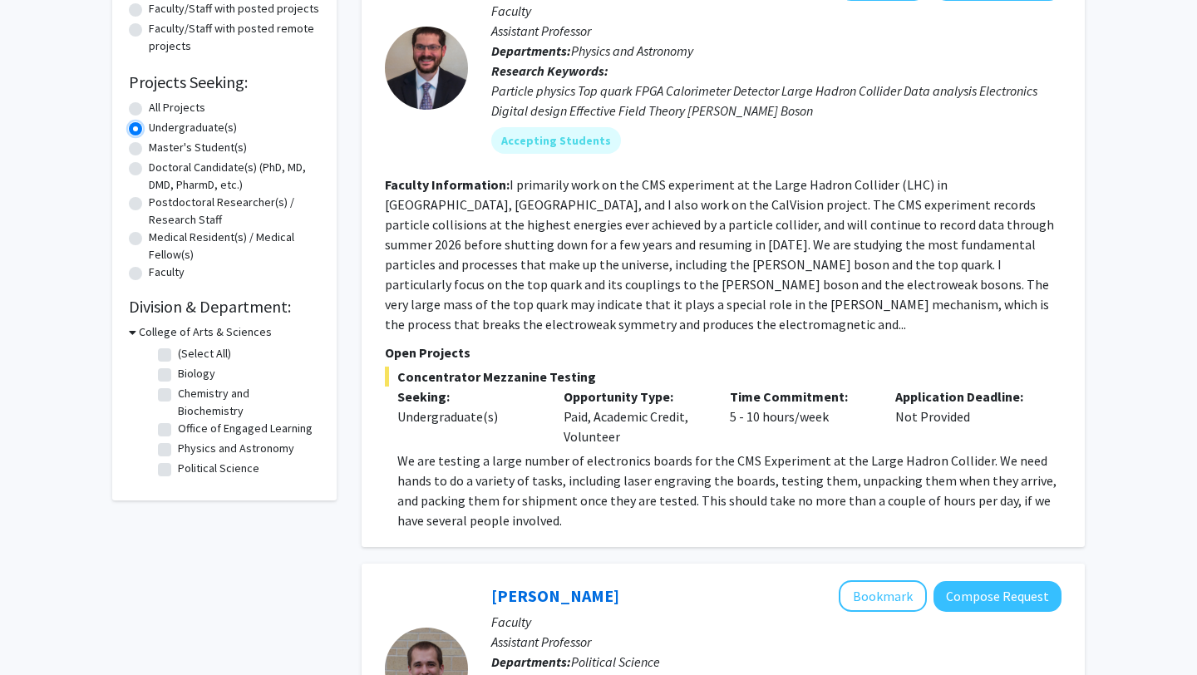
scroll to position [211, 0]
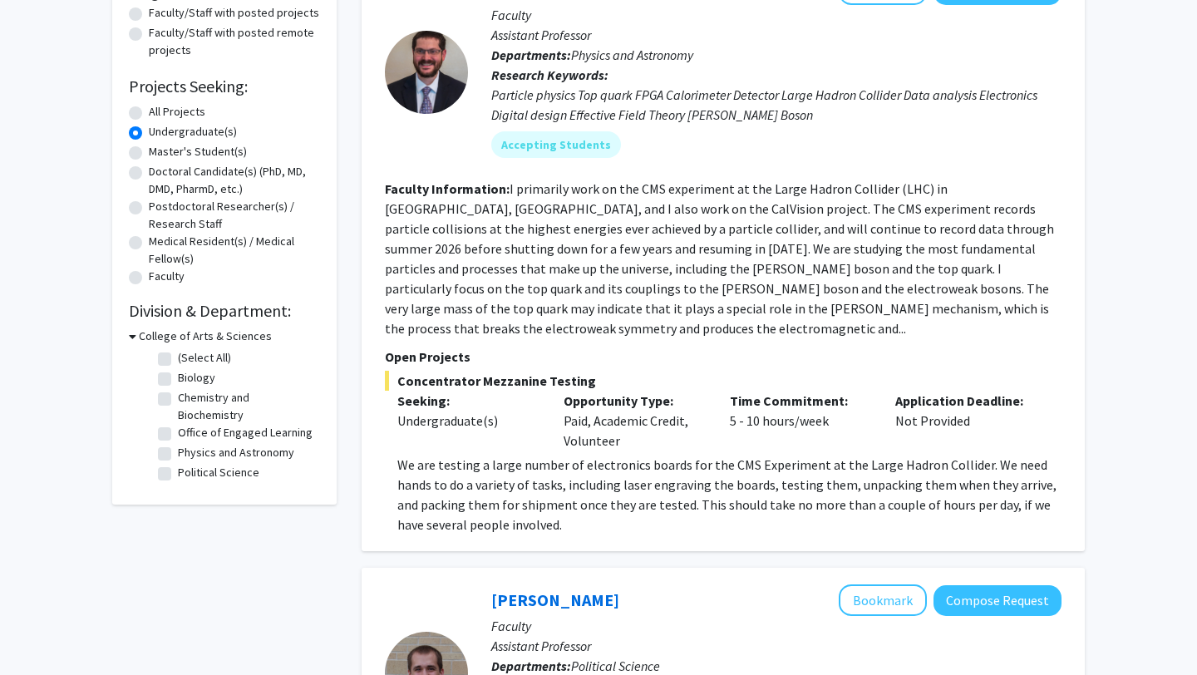
click at [174, 112] on label "All Projects" at bounding box center [177, 111] width 57 height 17
click at [160, 112] on input "All Projects" at bounding box center [154, 108] width 11 height 11
radio input "true"
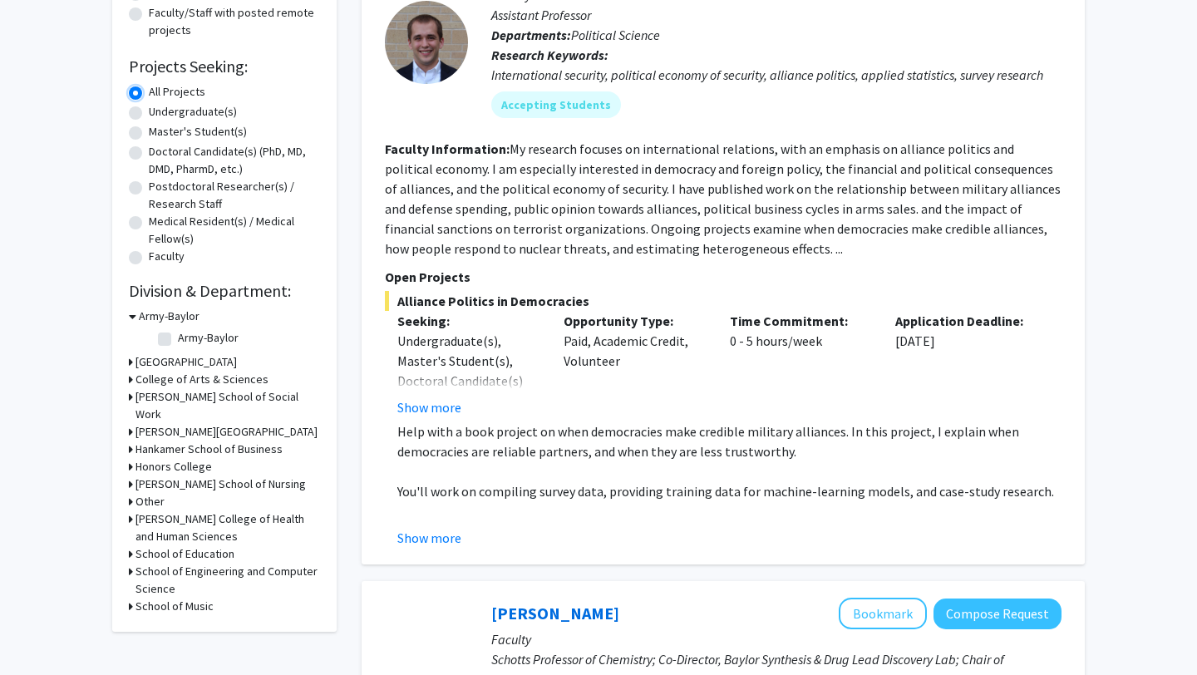
scroll to position [232, 0]
click at [205, 474] on h3 "Honors College" at bounding box center [174, 465] width 76 height 17
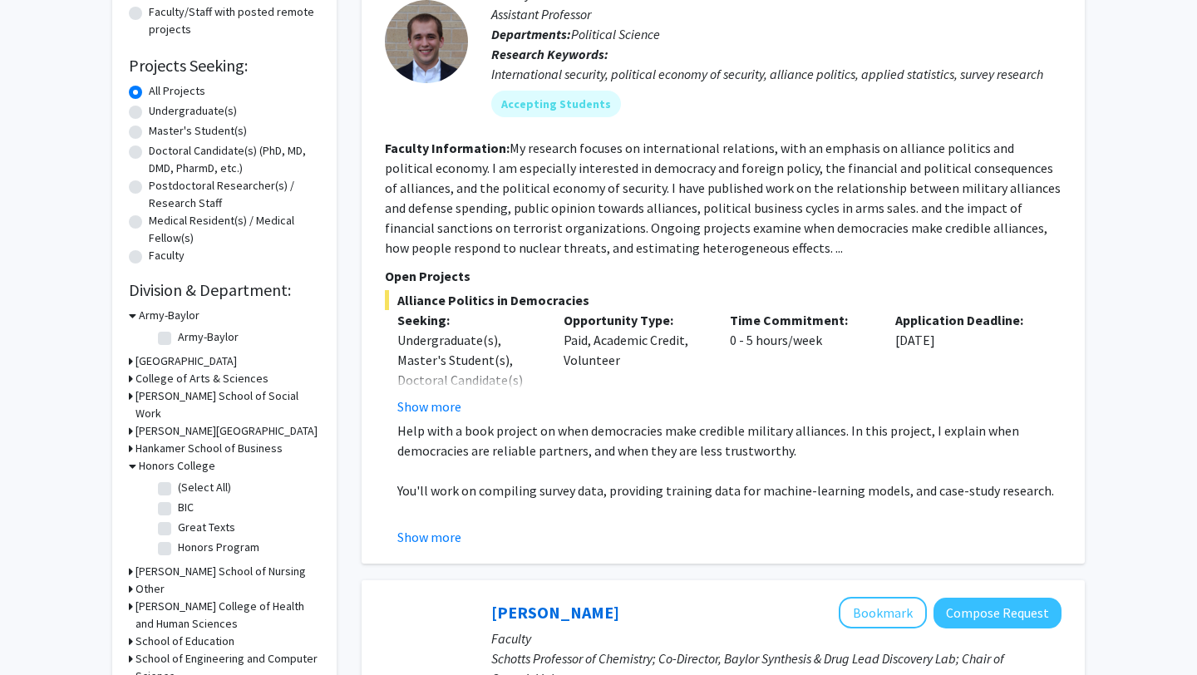
click at [205, 440] on h3 "[PERSON_NAME][GEOGRAPHIC_DATA]" at bounding box center [227, 430] width 182 height 17
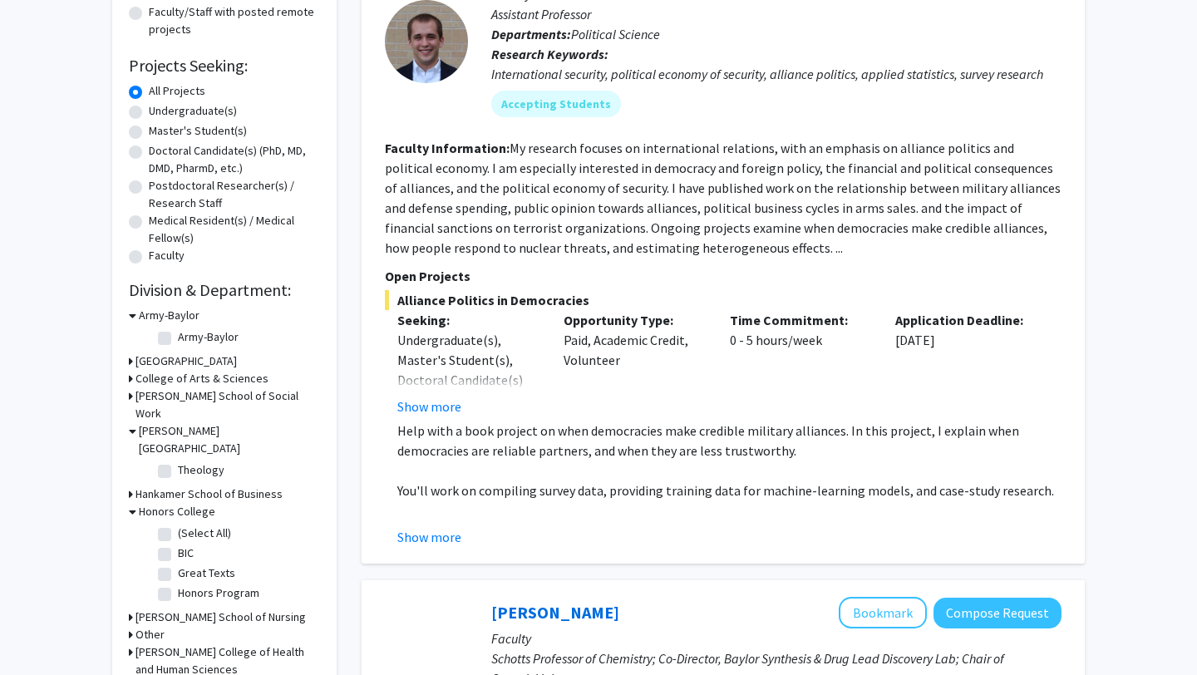
click at [201, 487] on h3 "Hankamer School of Business" at bounding box center [209, 494] width 147 height 17
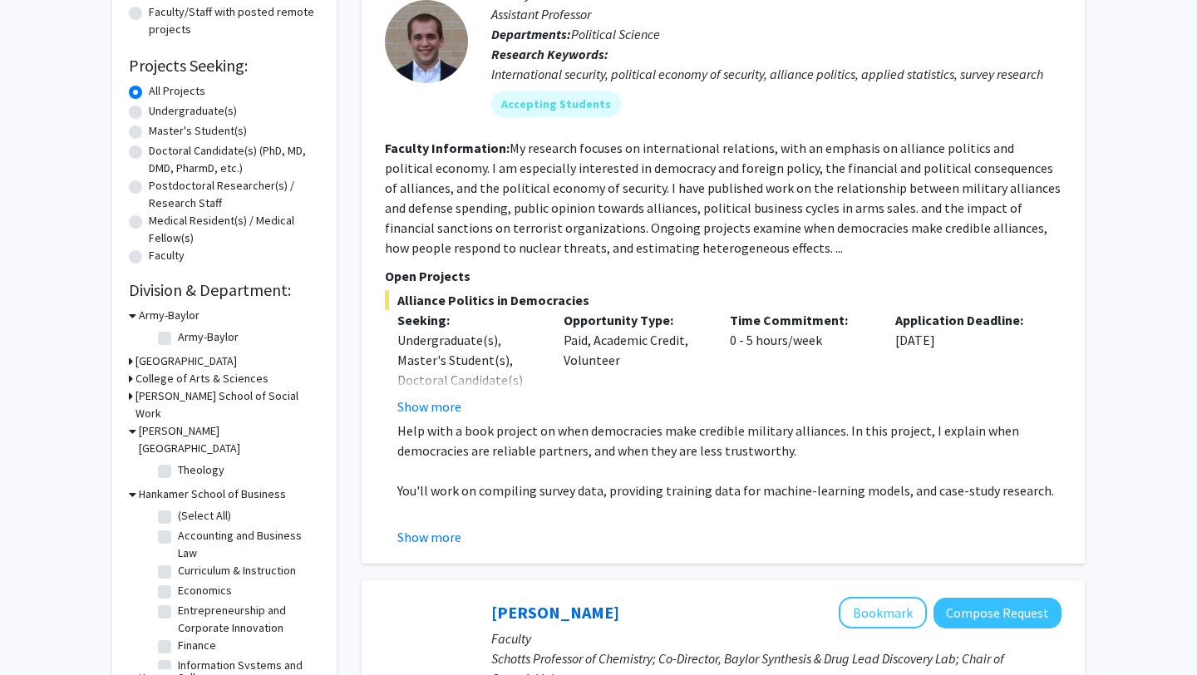
click at [200, 506] on fg-checkbox-list "(Select All) (Select All) Accounting and Business Law Accounting and Business L…" at bounding box center [237, 619] width 166 height 233
click at [194, 521] on label "(Select All)" at bounding box center [204, 515] width 53 height 17
click at [189, 518] on input "(Select All)" at bounding box center [183, 512] width 11 height 11
checkbox input "true"
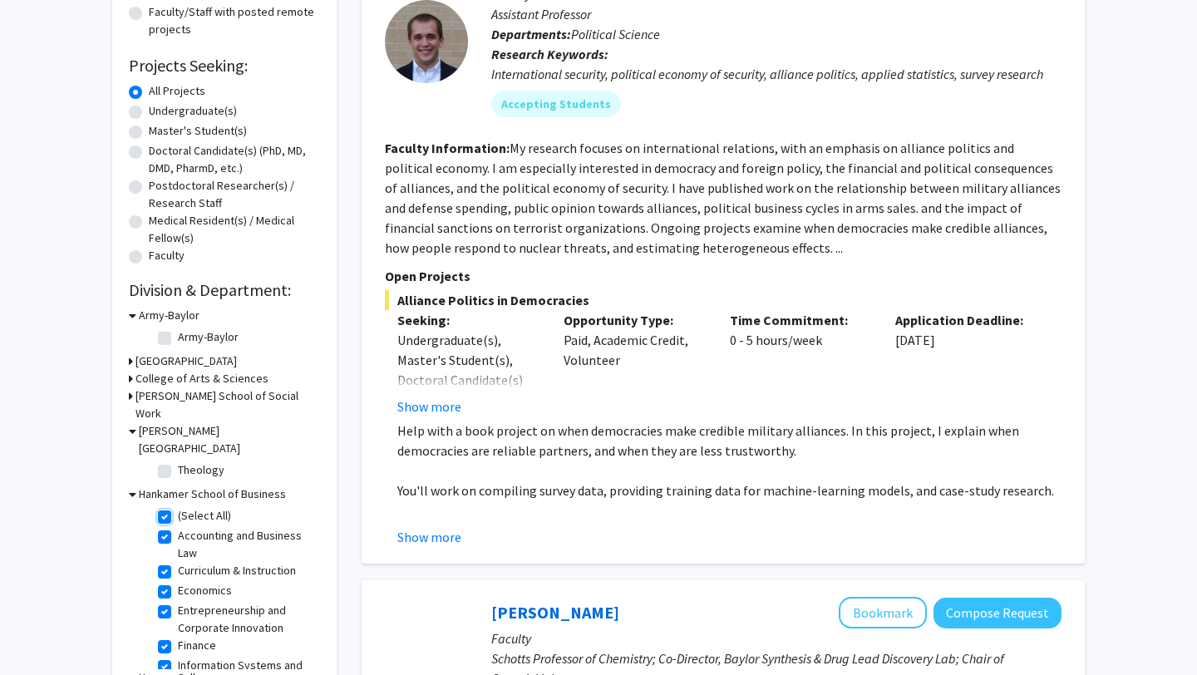
checkbox input "true"
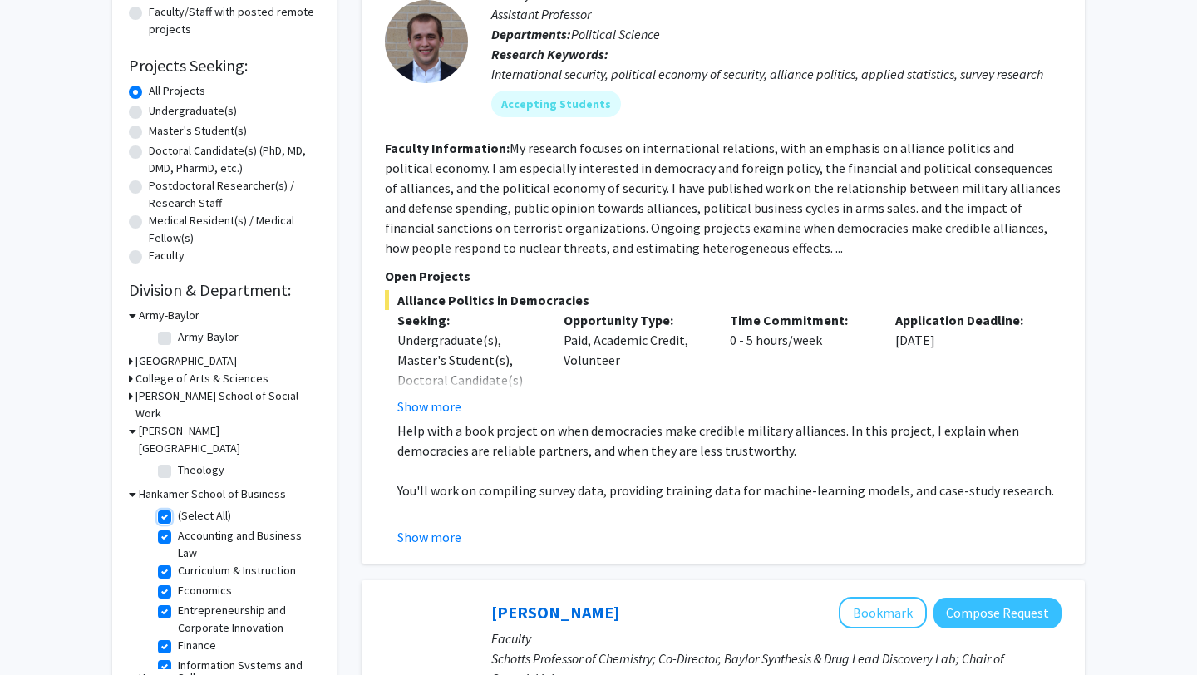
checkbox input "true"
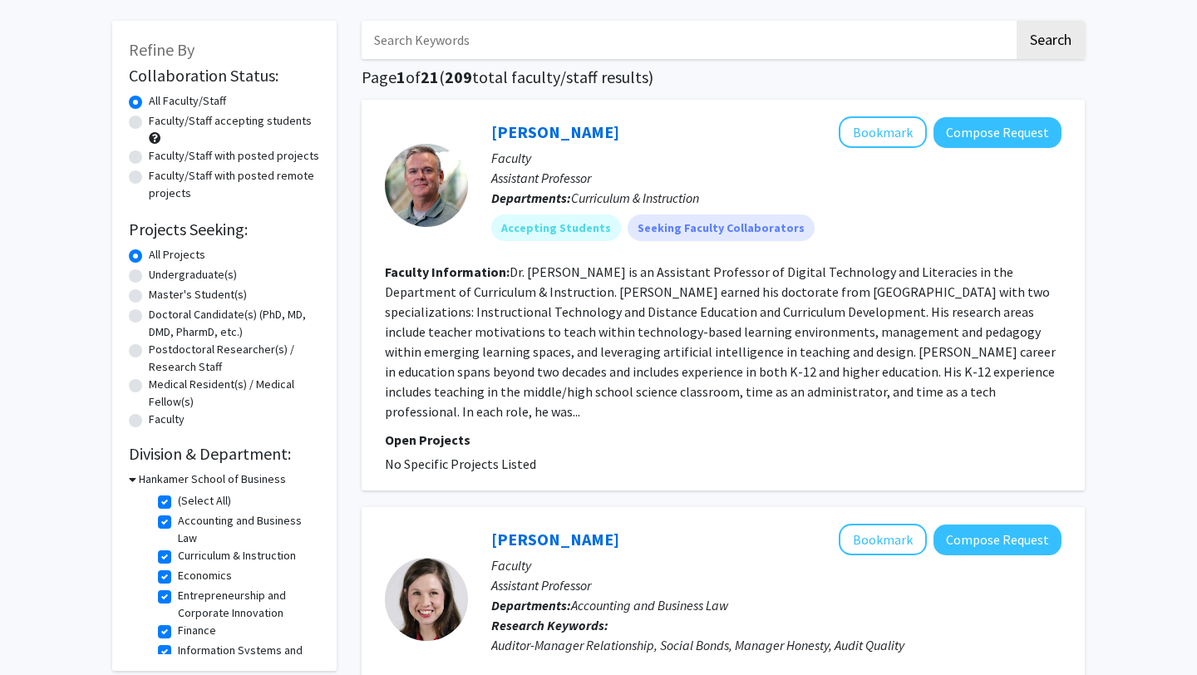
scroll to position [28, 0]
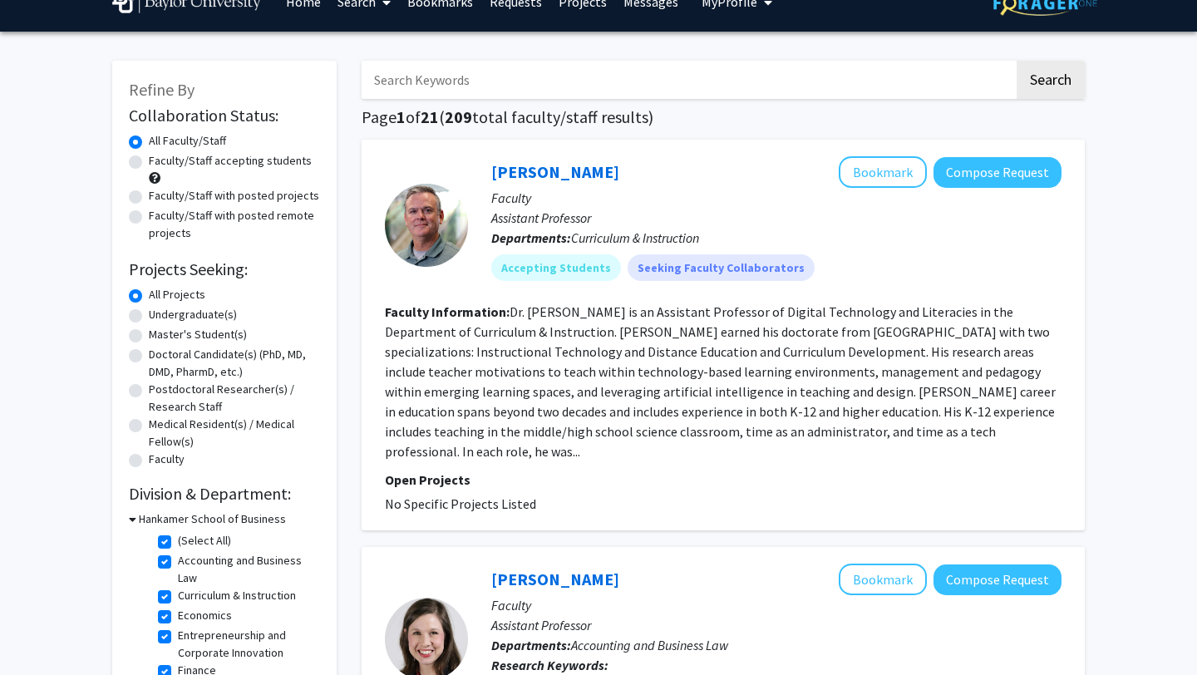
click at [222, 165] on label "Faculty/Staff accepting students" at bounding box center [230, 160] width 163 height 17
click at [160, 163] on input "Faculty/Staff accepting students" at bounding box center [154, 157] width 11 height 11
radio input "true"
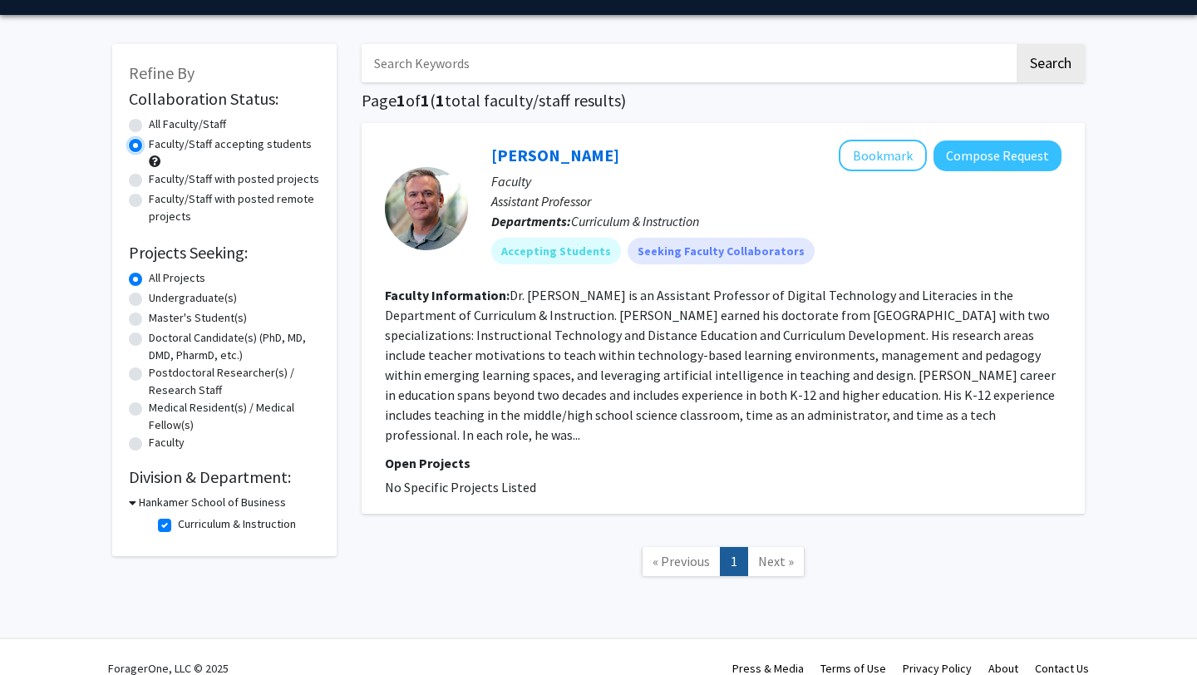
scroll to position [47, 0]
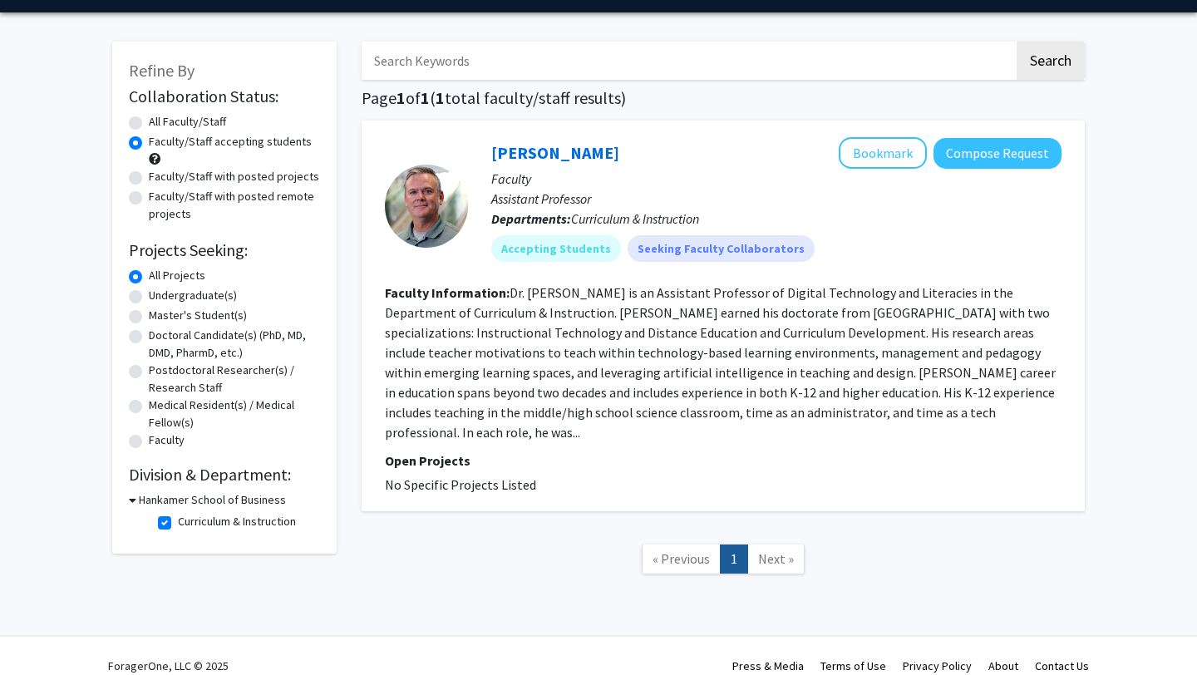
click at [216, 116] on label "All Faculty/Staff" at bounding box center [187, 121] width 77 height 17
click at [160, 116] on input "All Faculty/Staff" at bounding box center [154, 118] width 11 height 11
radio input "true"
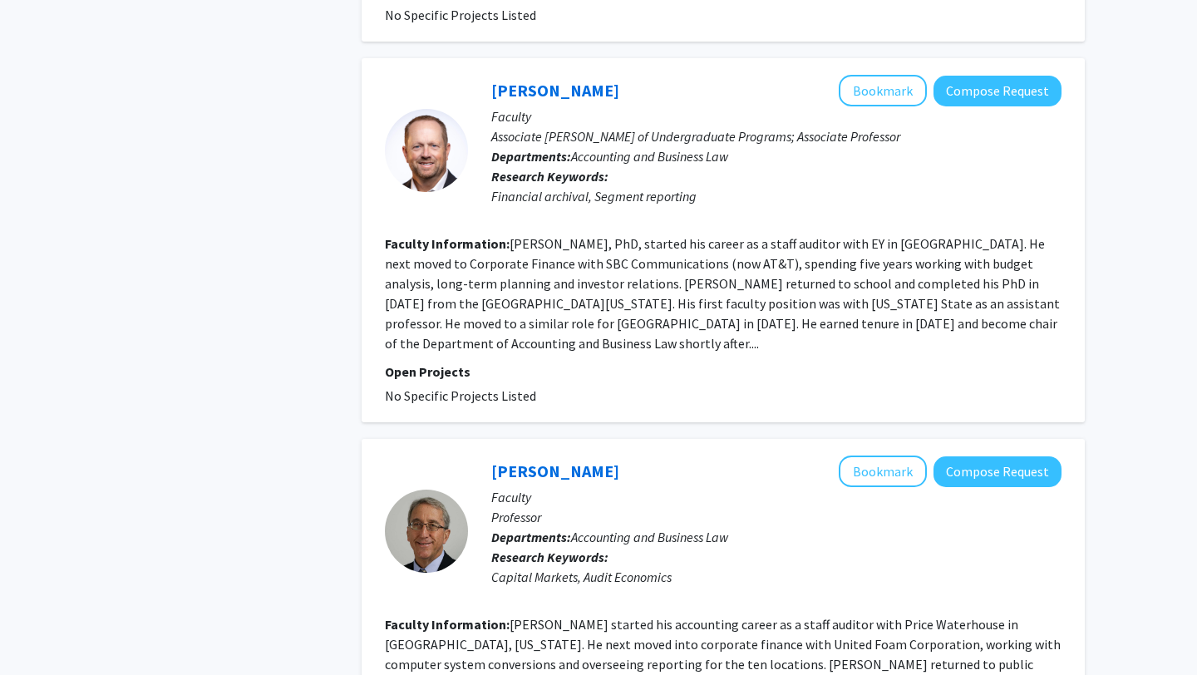
scroll to position [2771, 0]
